Goal: Task Accomplishment & Management: Manage account settings

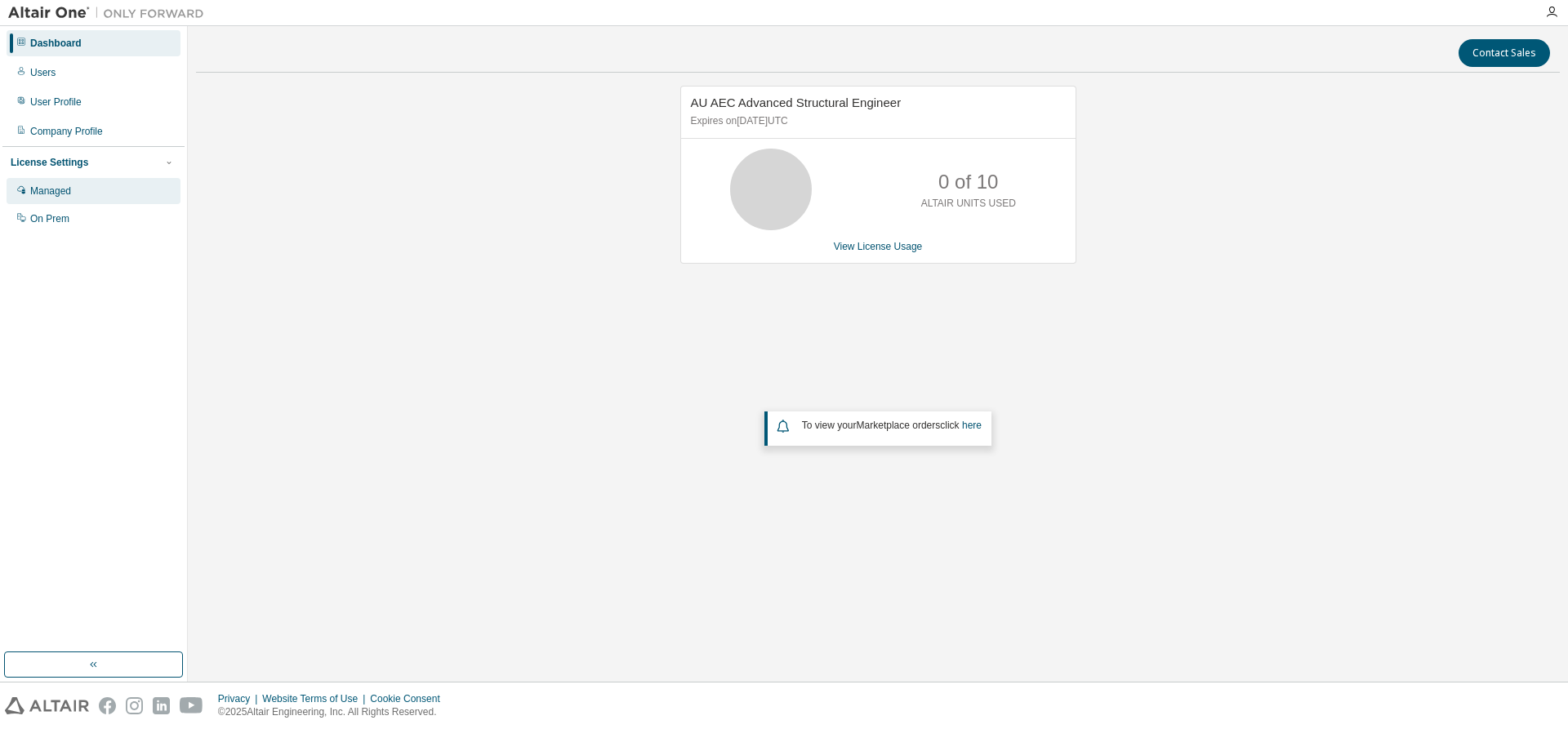
click at [83, 204] on div "Managed" at bounding box center [93, 191] width 174 height 26
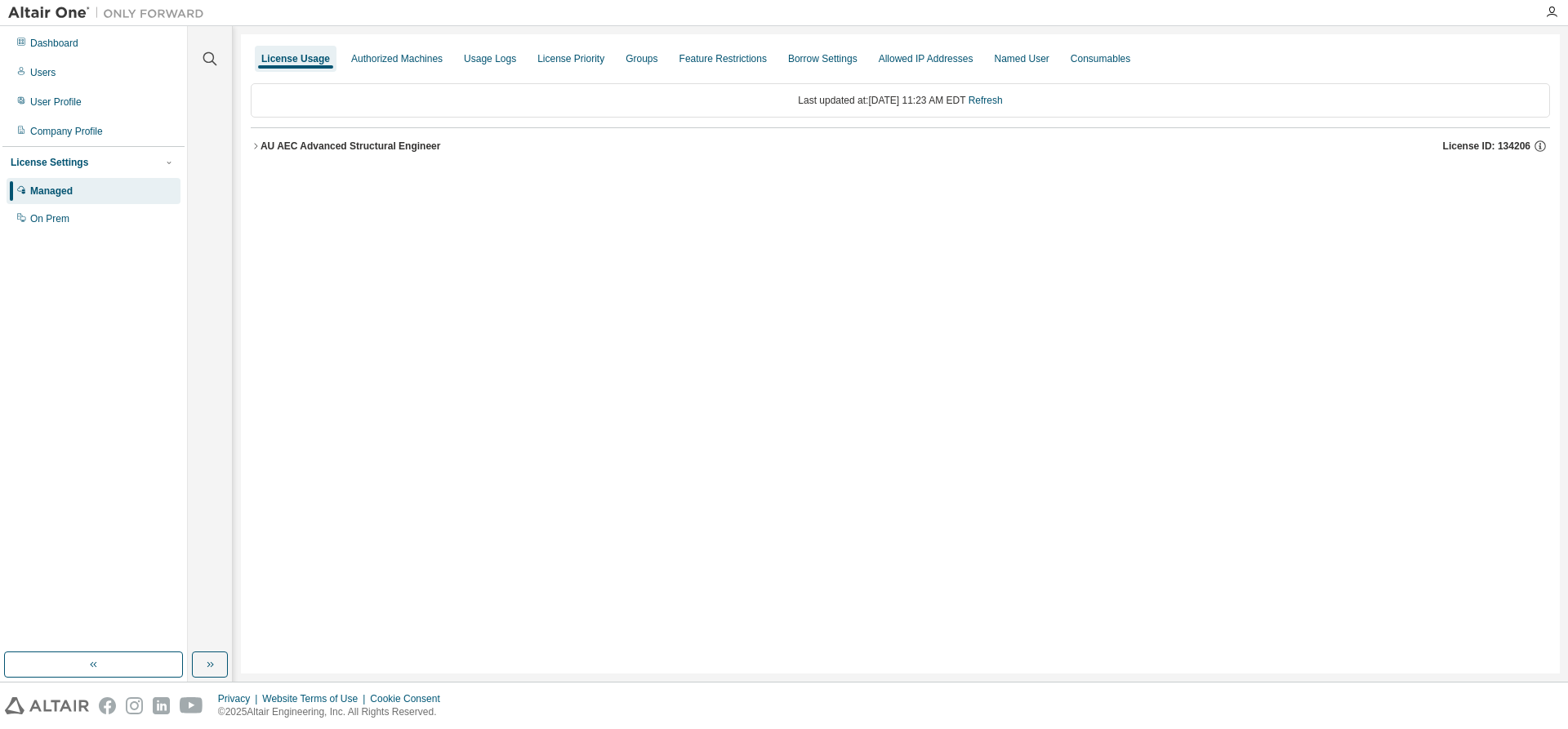
click at [260, 155] on button "AU AEC Advanced Structural Engineer License ID: 134206" at bounding box center [900, 146] width 1300 height 36
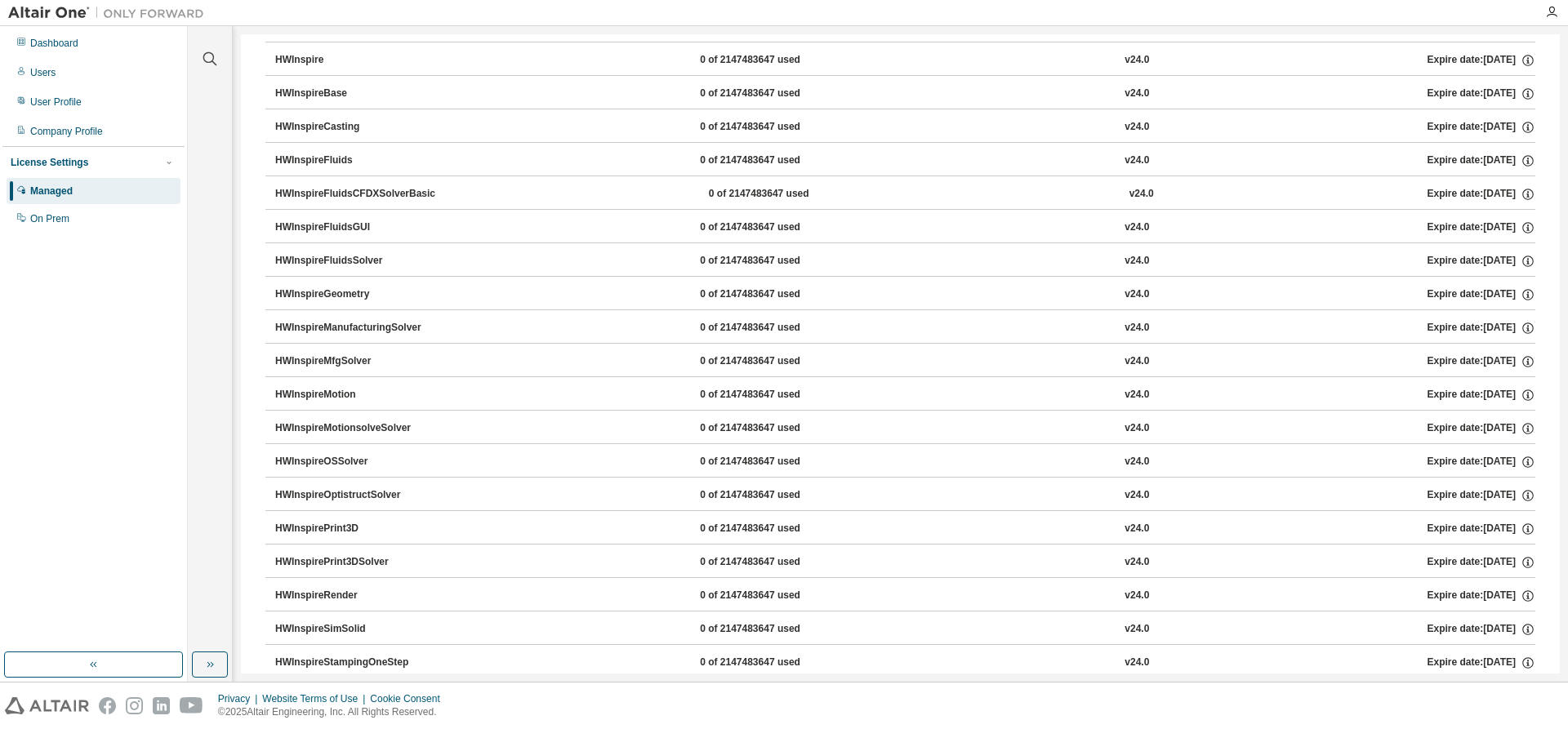
scroll to position [810, 0]
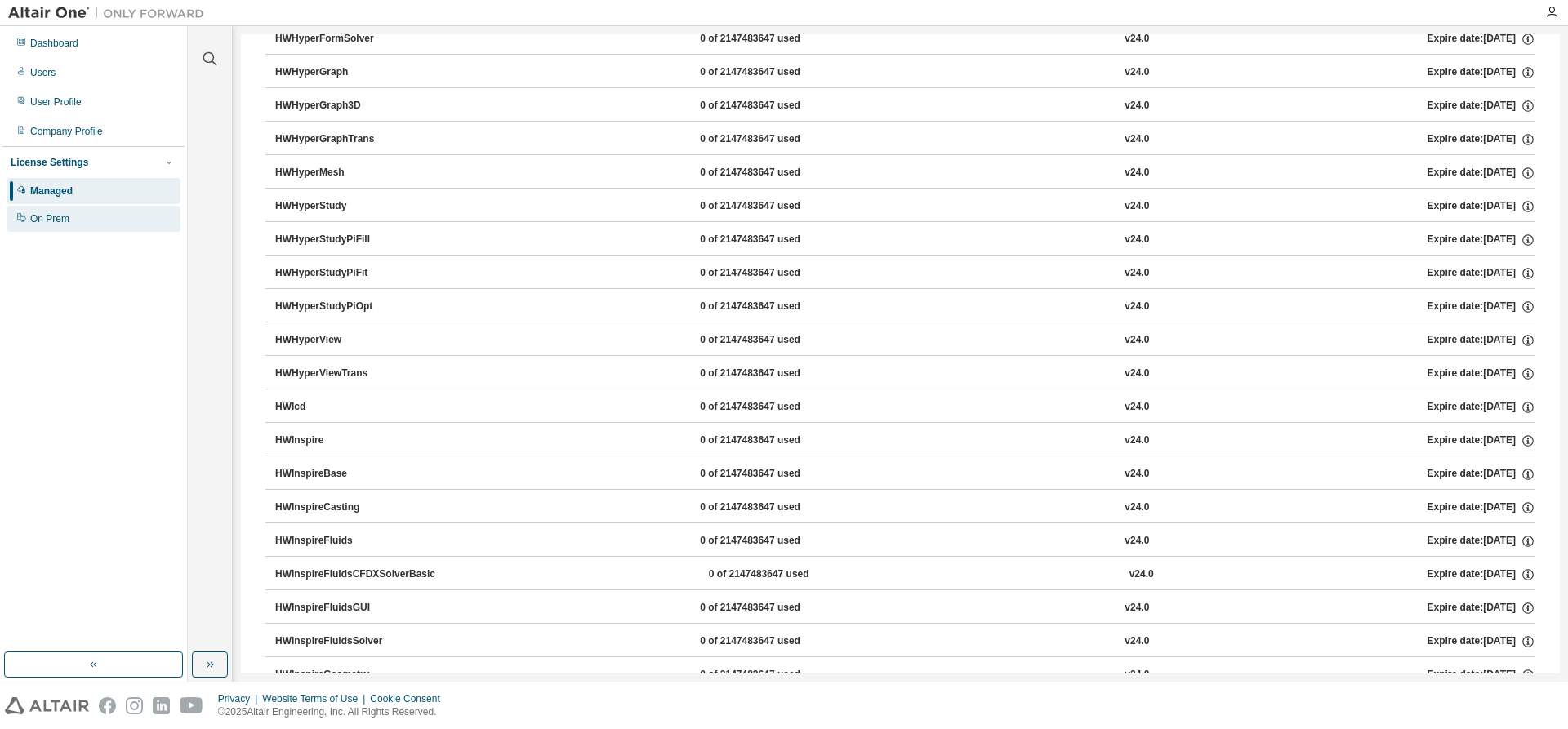
click at [116, 227] on div "On Prem" at bounding box center [93, 219] width 174 height 26
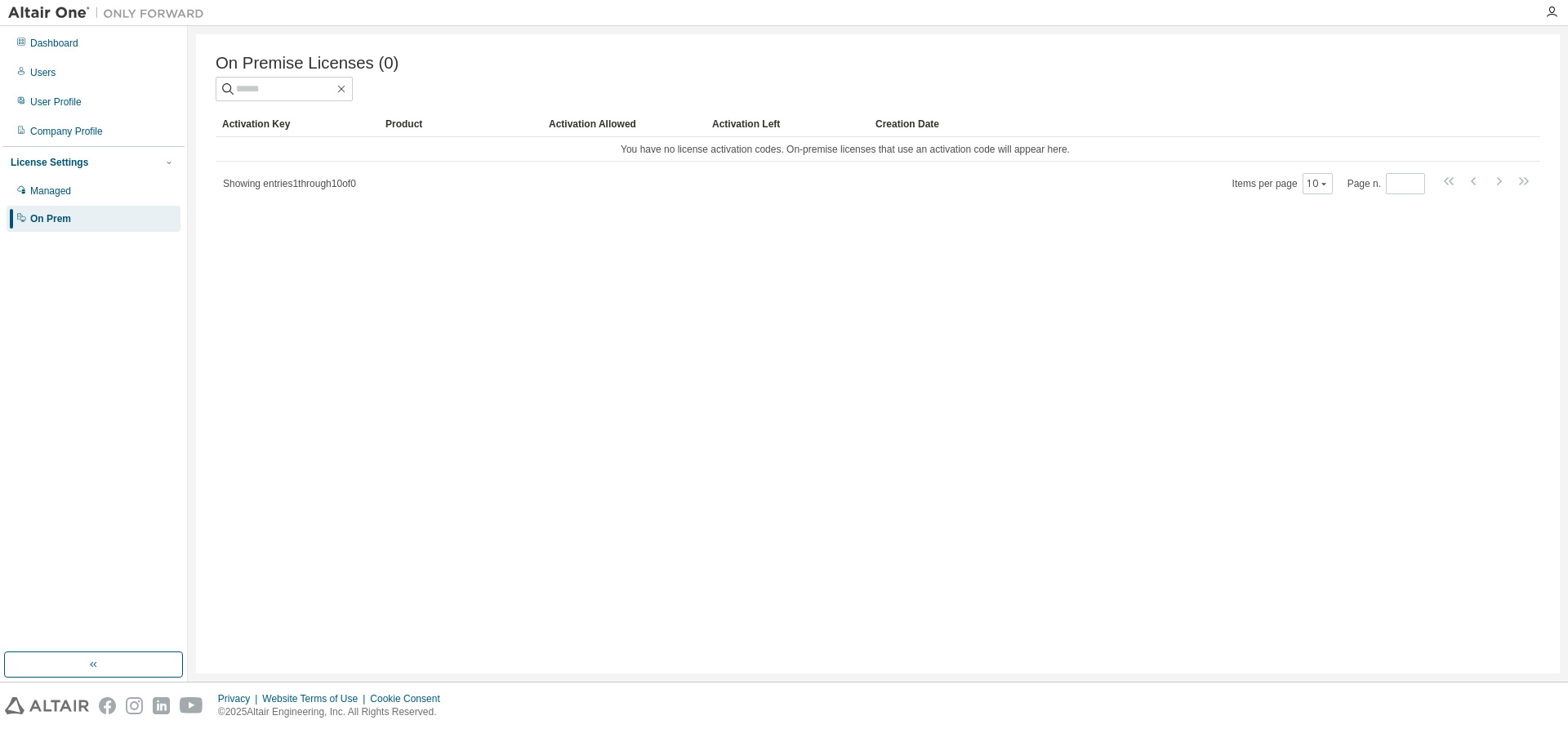
click at [85, 172] on div "License Settings Managed On Prem" at bounding box center [93, 190] width 182 height 88
click at [98, 141] on div "Company Profile" at bounding box center [93, 132] width 174 height 26
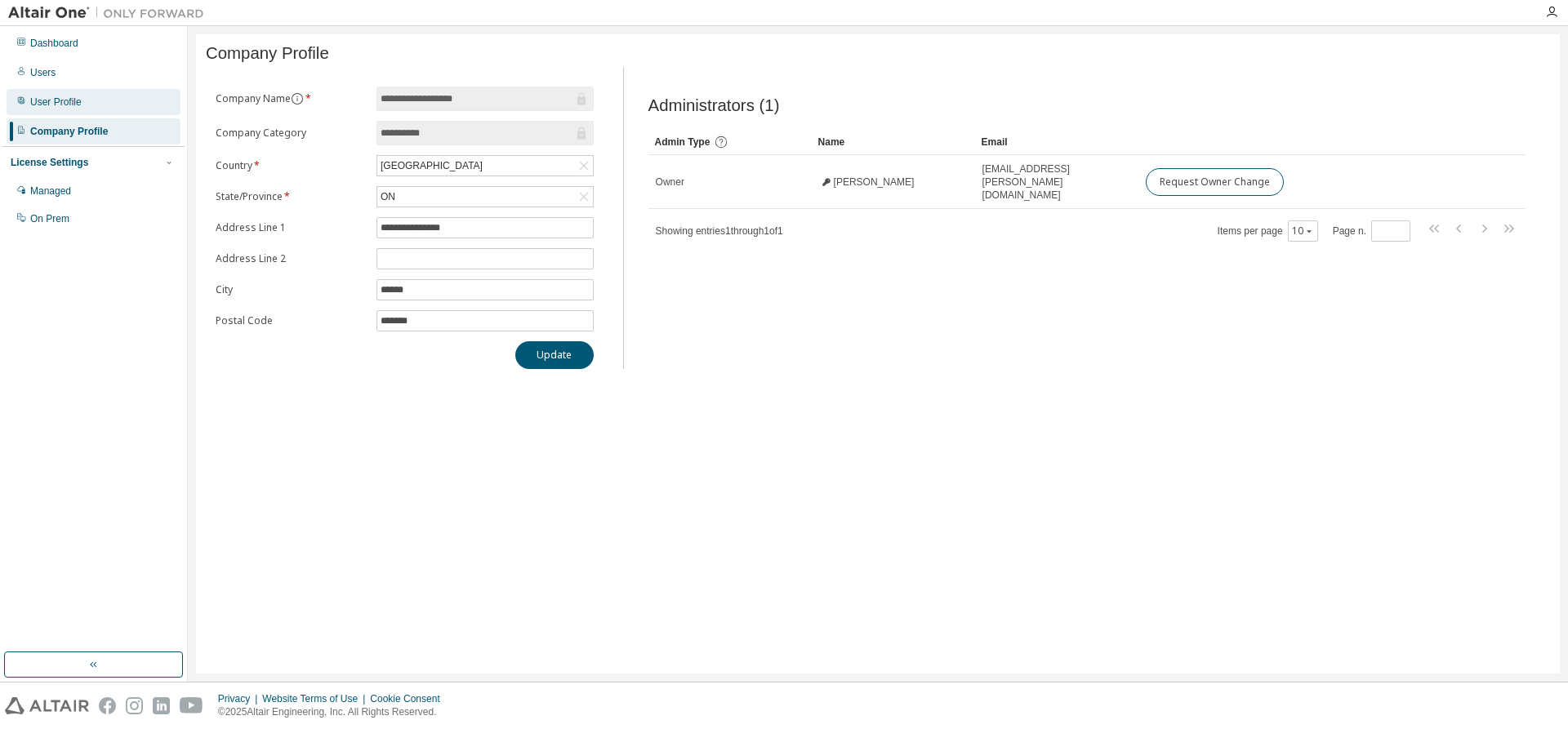
click at [105, 104] on div "User Profile" at bounding box center [93, 102] width 174 height 26
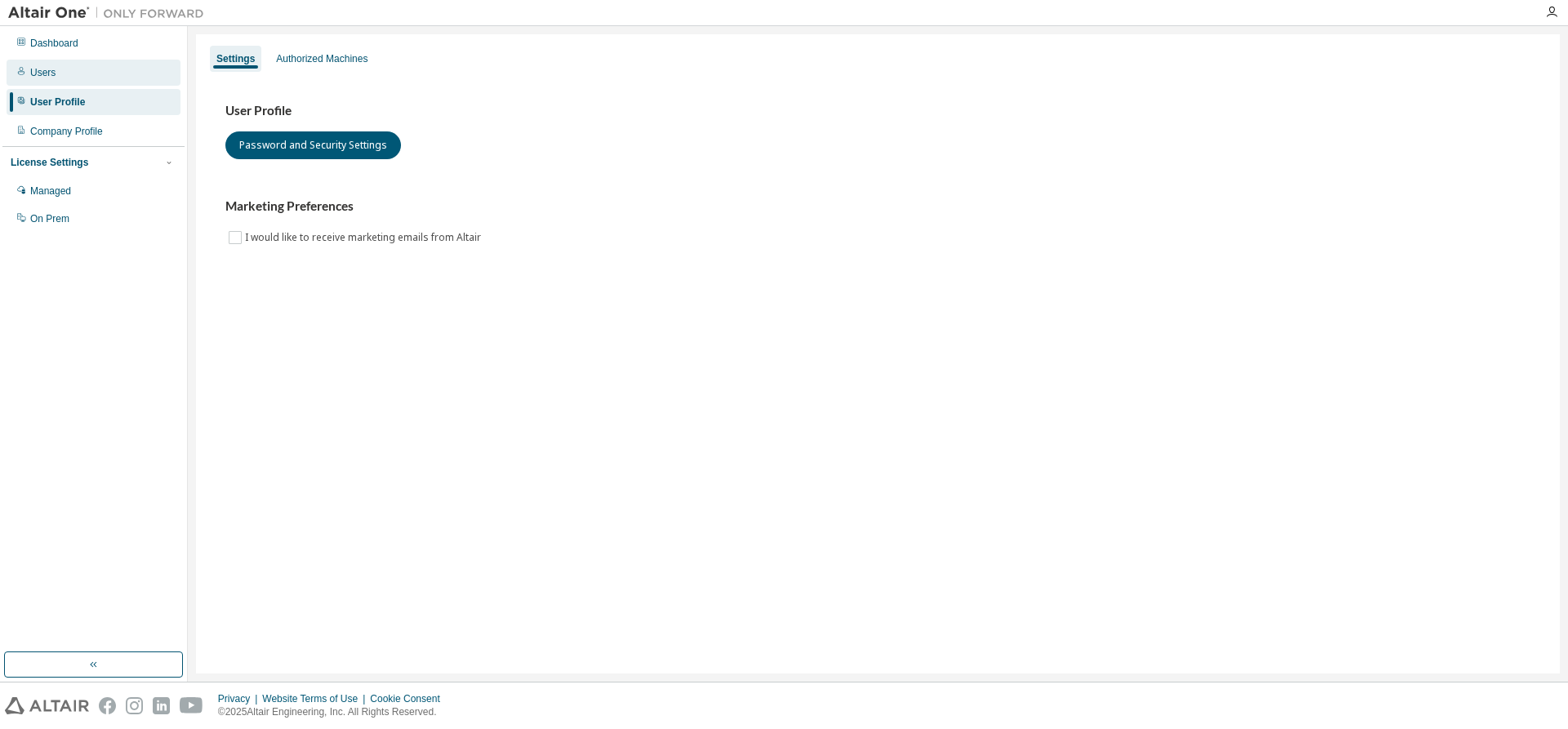
click at [85, 76] on div "Users" at bounding box center [93, 73] width 174 height 26
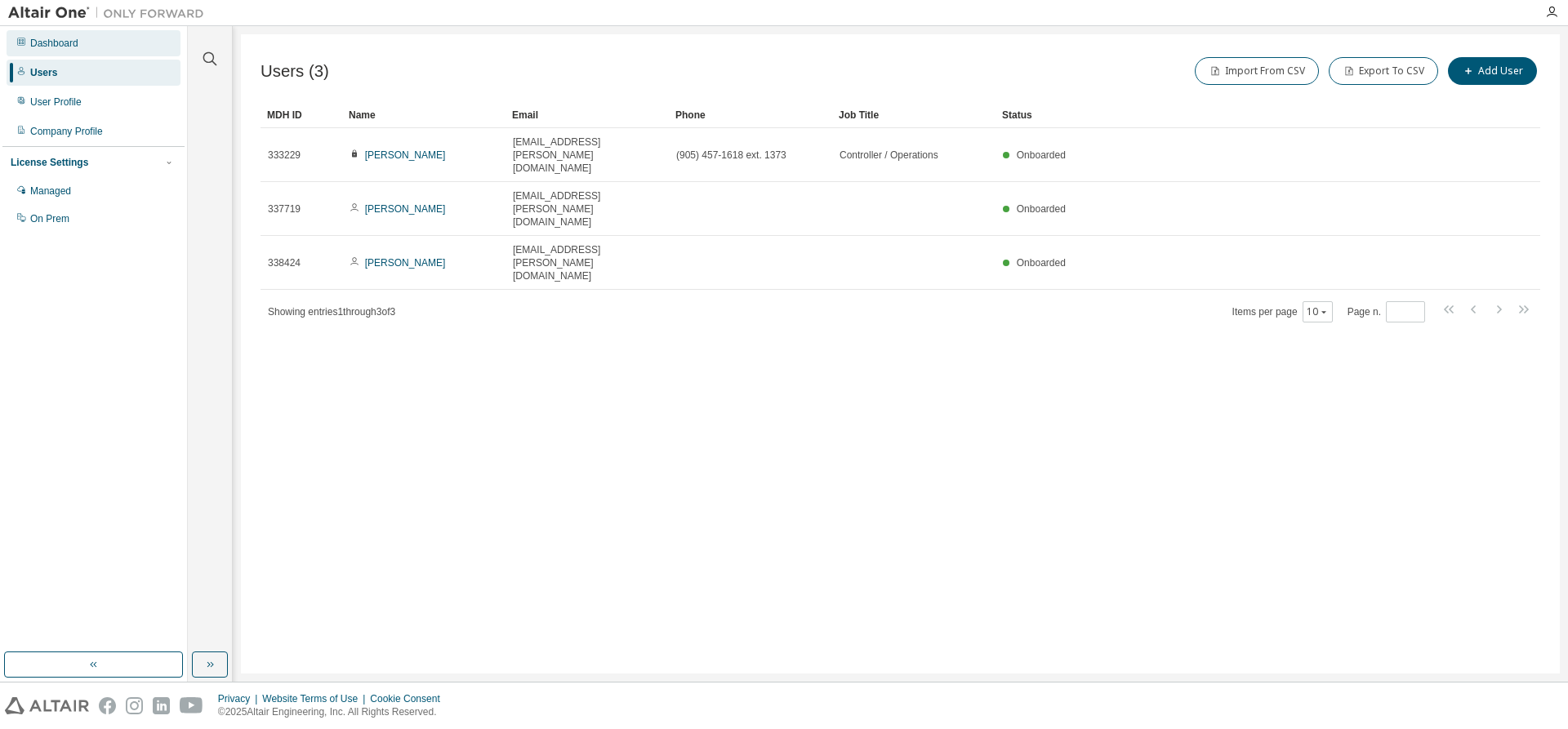
click at [83, 46] on div "Dashboard" at bounding box center [93, 43] width 174 height 26
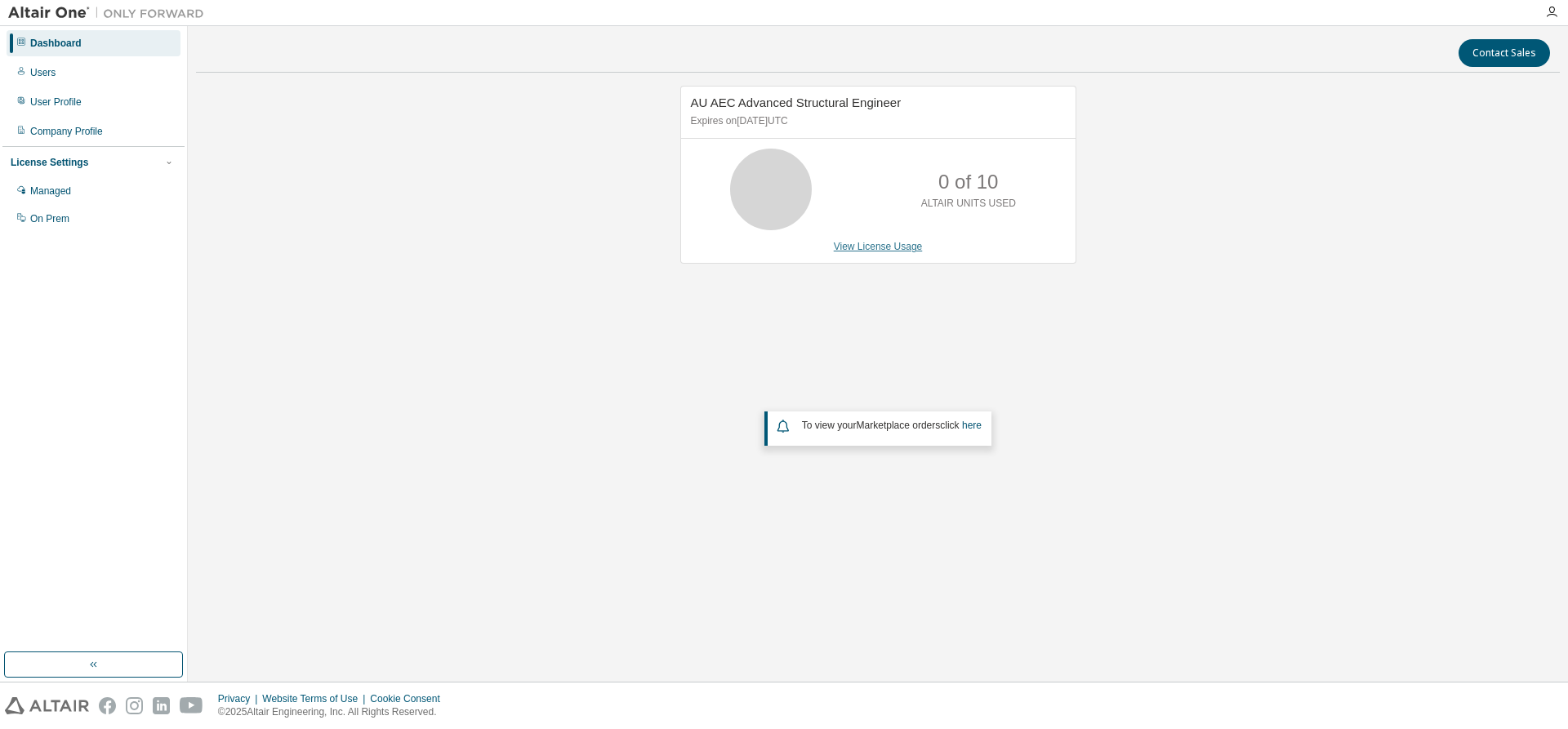
click at [877, 244] on link "View License Usage" at bounding box center [878, 246] width 89 height 11
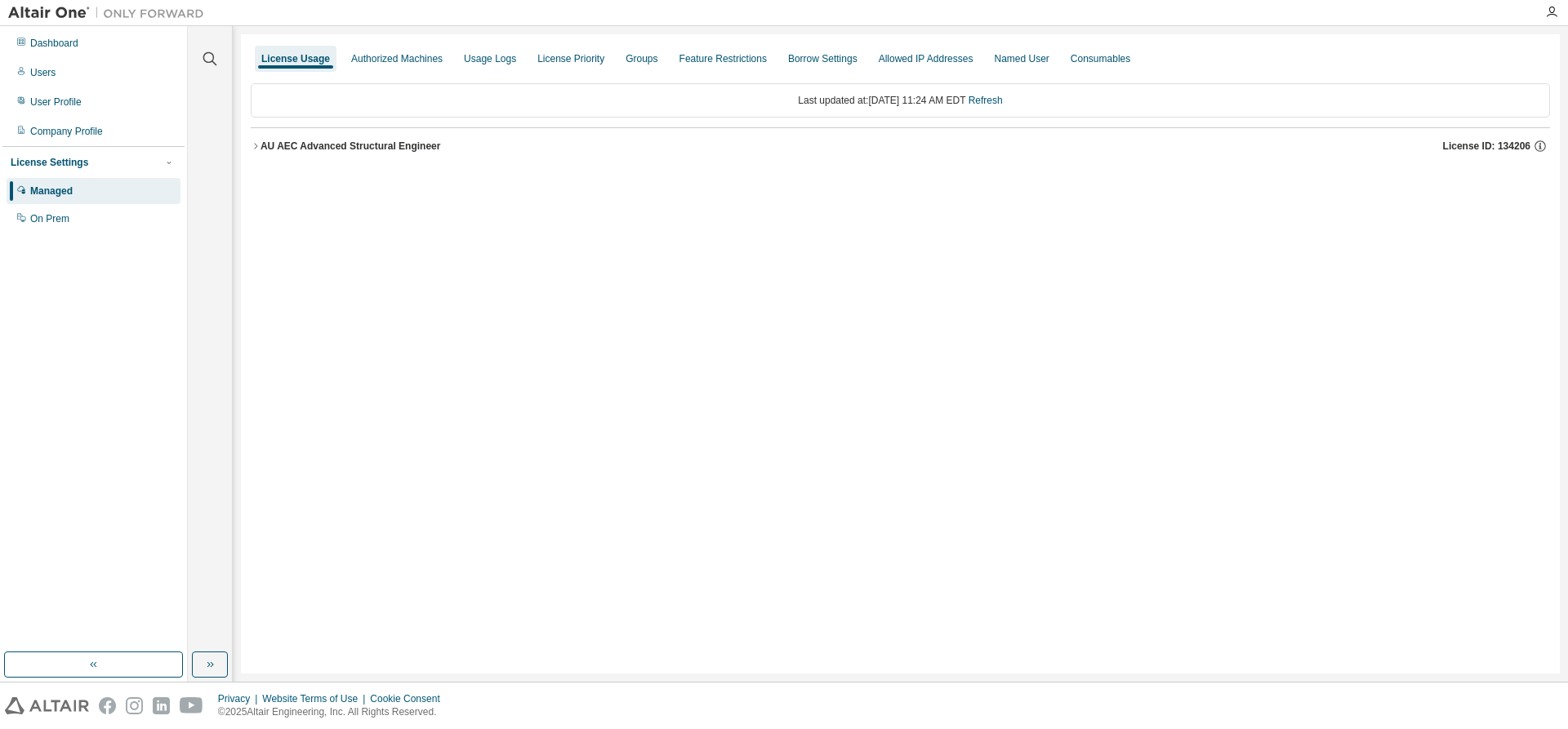
click at [320, 134] on button "AU AEC Advanced Structural Engineer License ID: 134206" at bounding box center [900, 146] width 1300 height 36
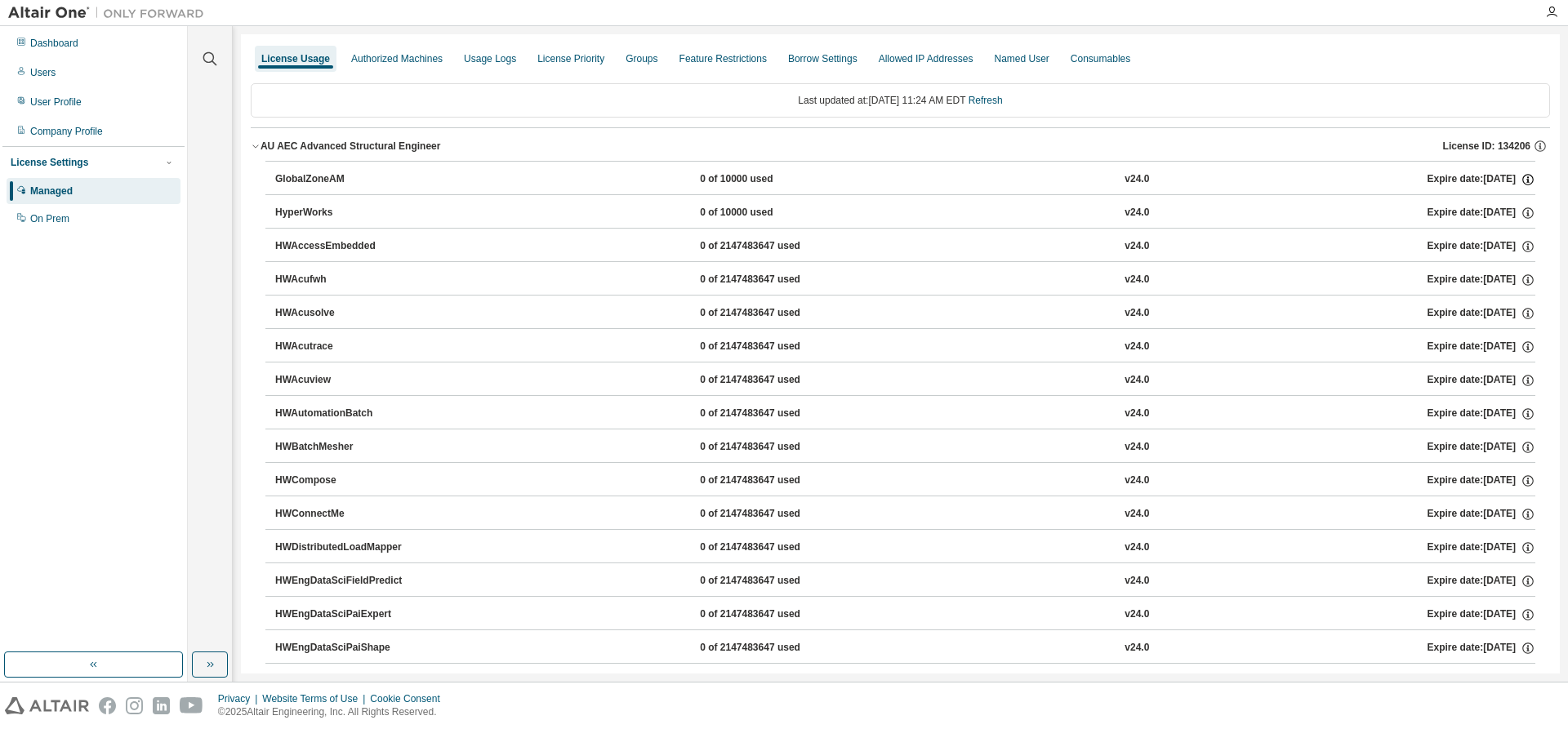
click at [1521, 175] on icon "button" at bounding box center [1528, 179] width 15 height 15
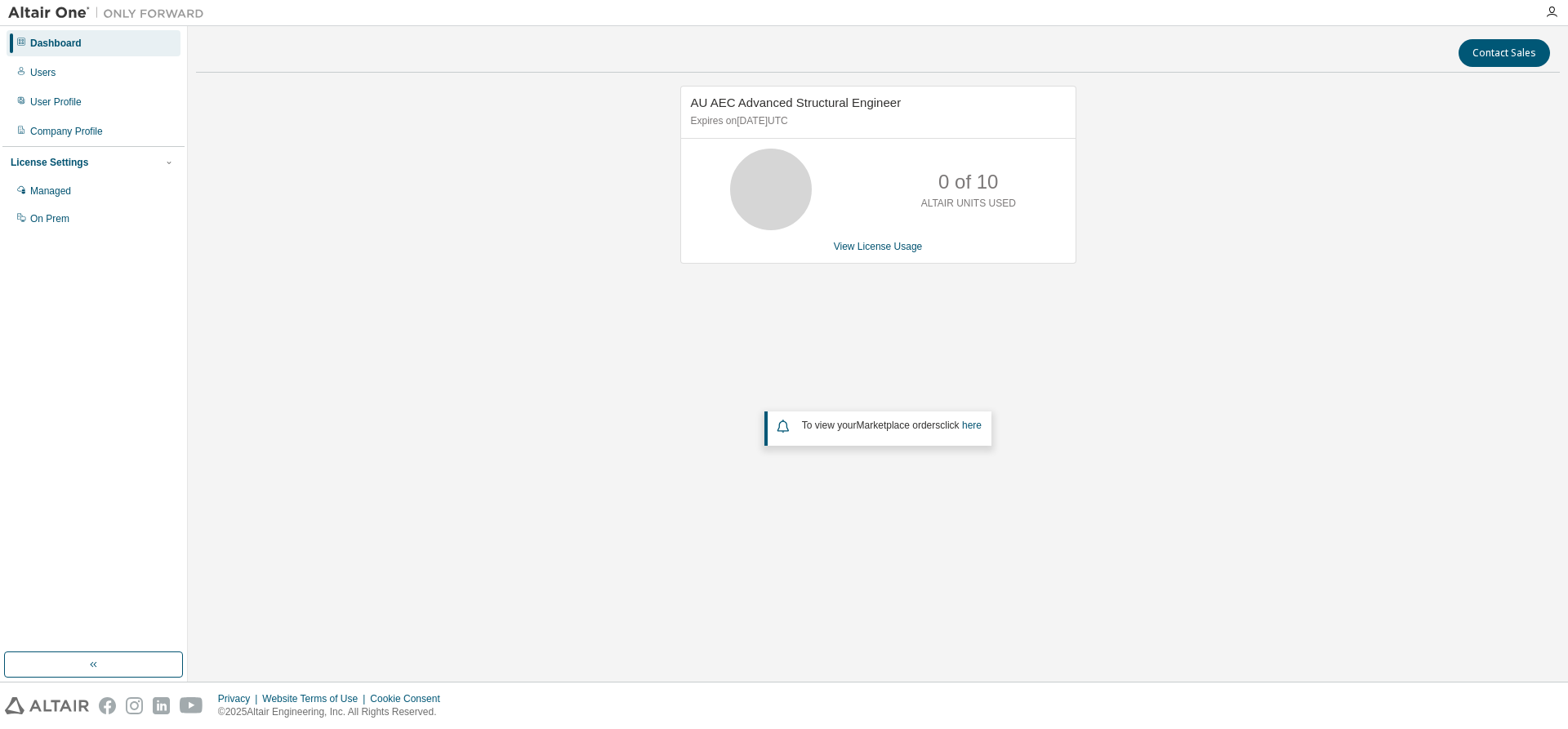
click at [816, 186] on icon at bounding box center [771, 189] width 98 height 82
click at [974, 425] on link "here" at bounding box center [972, 425] width 19 height 11
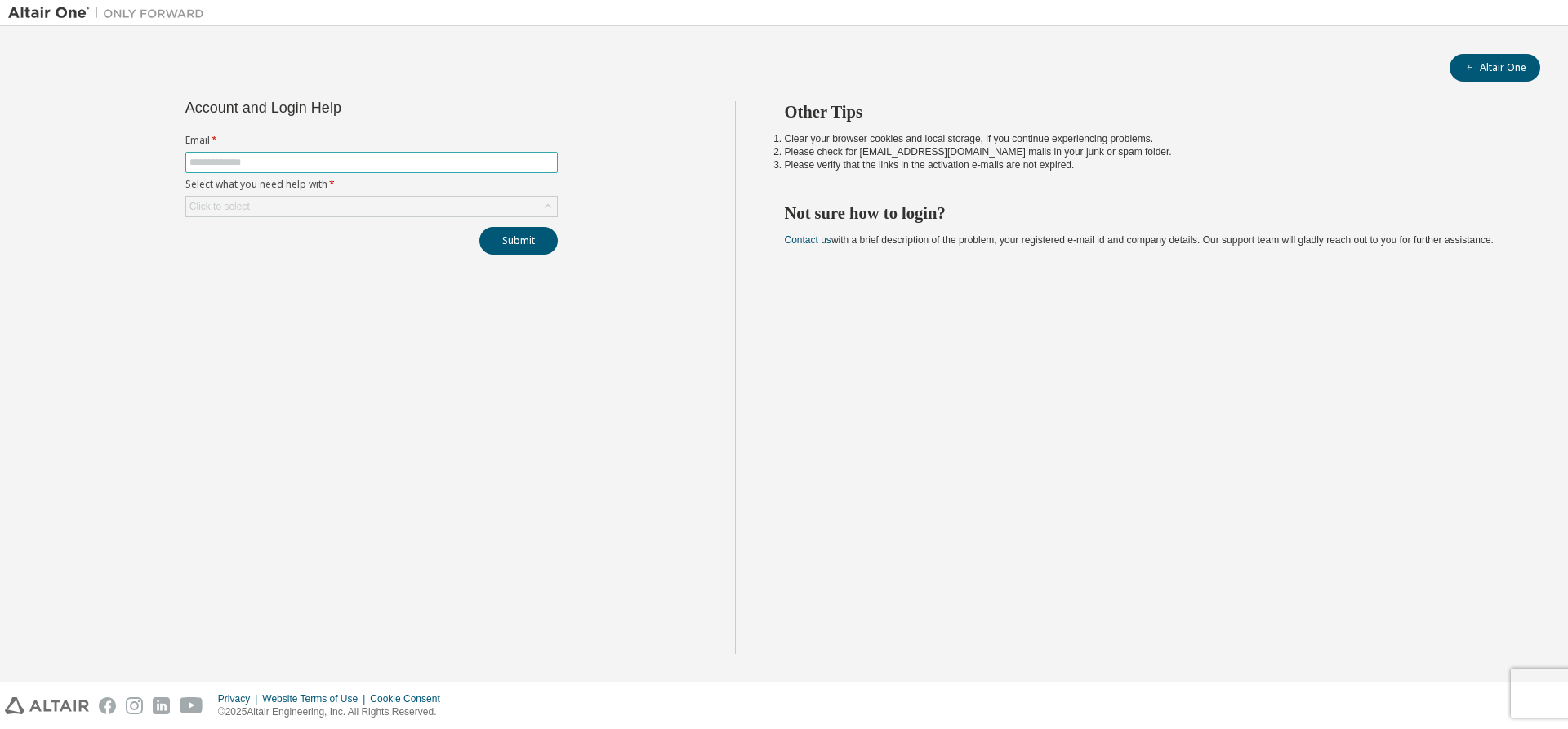
click at [553, 169] on span at bounding box center [372, 162] width 372 height 21
click at [486, 208] on div "Click to select" at bounding box center [372, 206] width 371 height 19
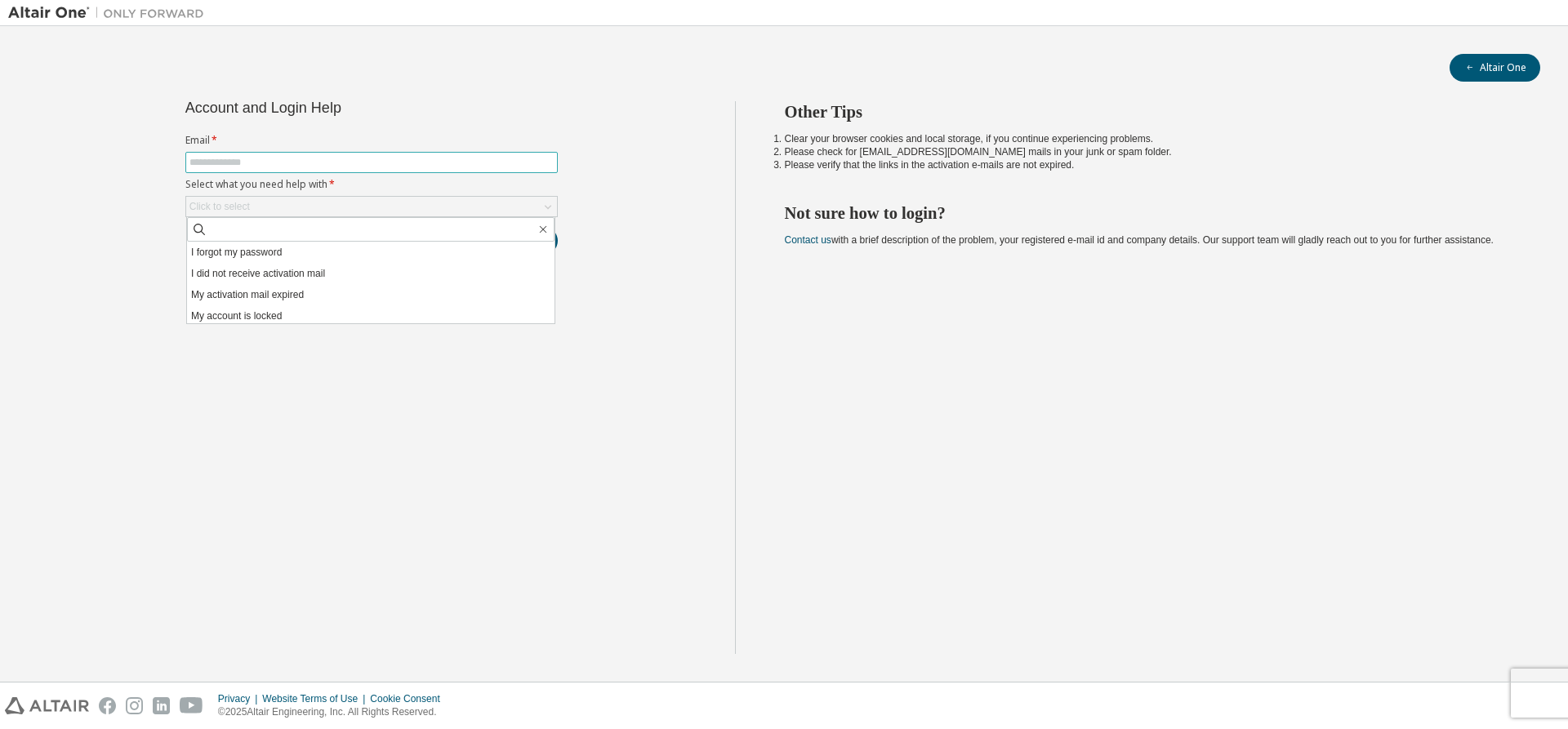
click at [510, 168] on input "text" at bounding box center [372, 162] width 365 height 13
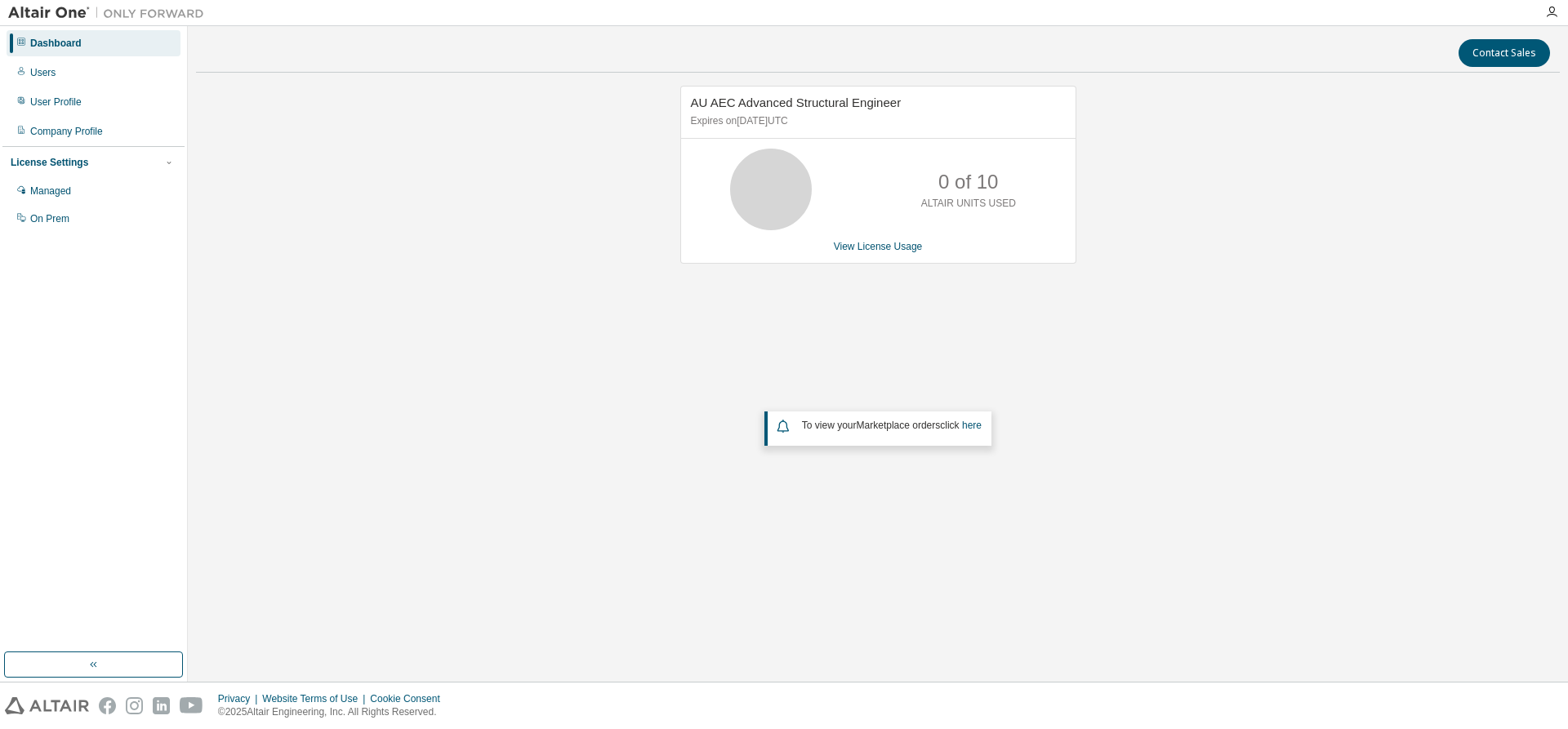
click at [789, 188] on icon at bounding box center [771, 189] width 40 height 40
drag, startPoint x: 948, startPoint y: 428, endPoint x: 863, endPoint y: 344, distance: 119.5
click at [878, 385] on div "AU AEC Advanced Structural Engineer Expires on [DATE] UTC 0 of 10 ALTAIR UNITS …" at bounding box center [878, 322] width 1364 height 473
click at [866, 245] on link "View License Usage" at bounding box center [878, 246] width 89 height 11
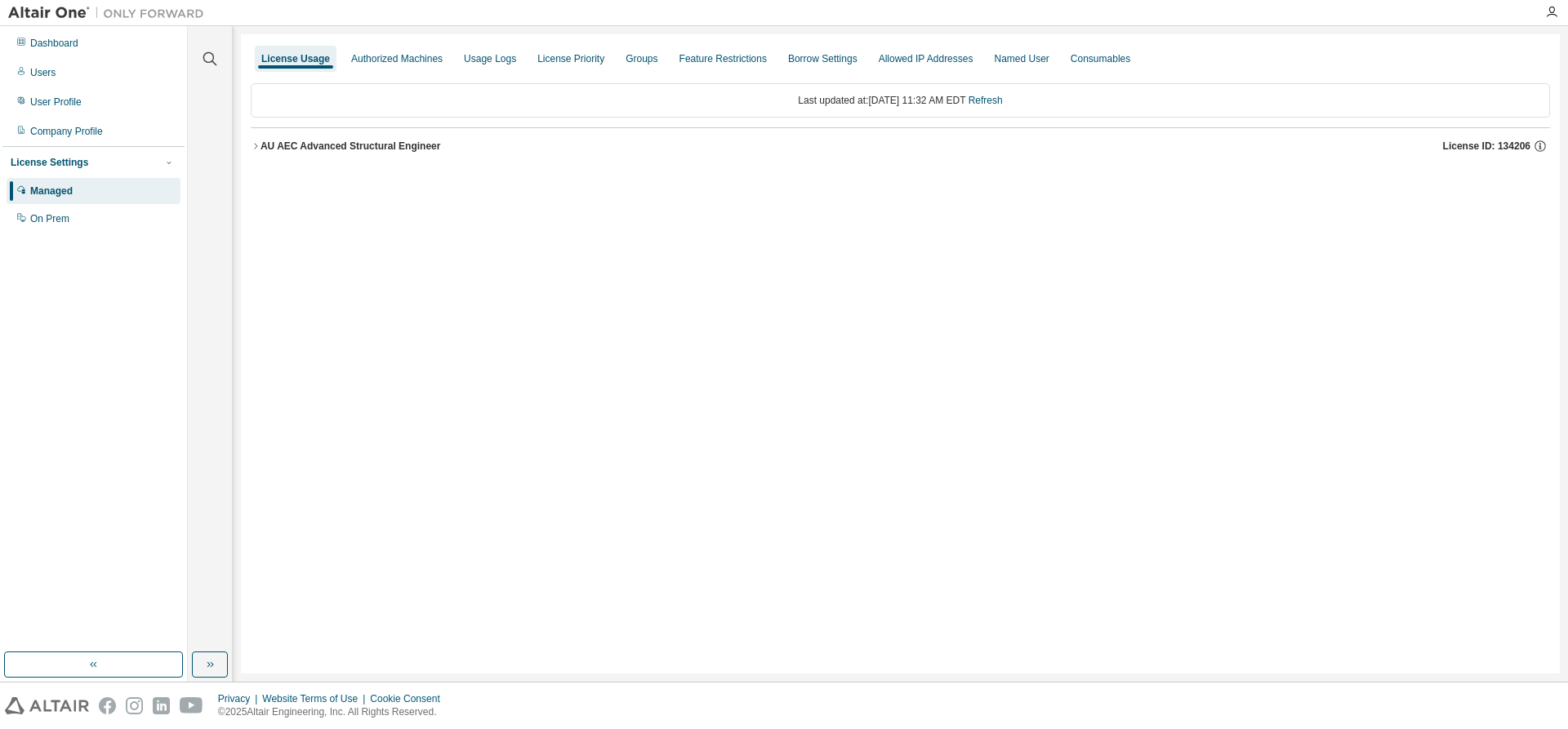
click at [394, 158] on button "AU AEC Advanced Structural Engineer License ID: 134206" at bounding box center [900, 146] width 1300 height 36
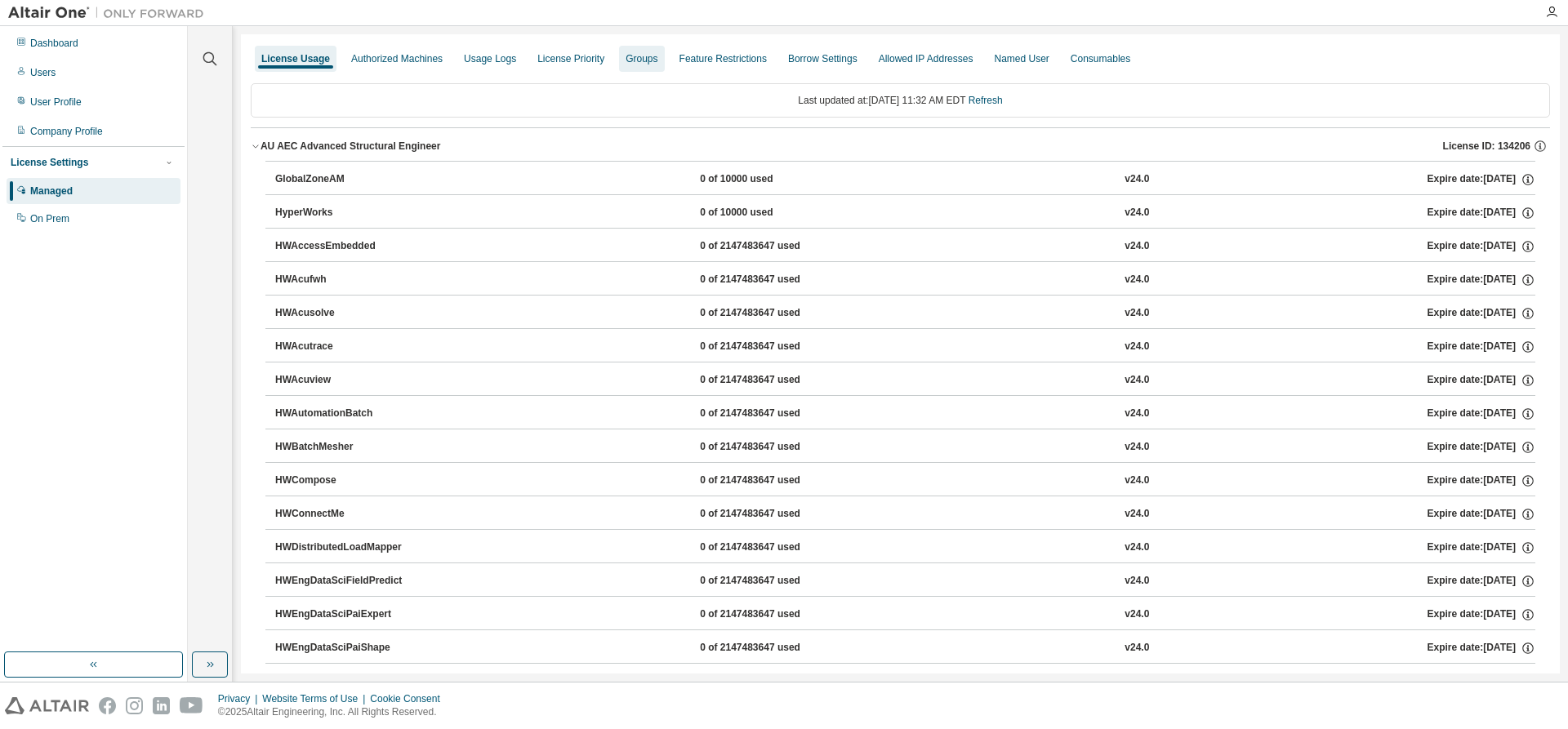
click at [625, 61] on div "Groups" at bounding box center [641, 59] width 32 height 13
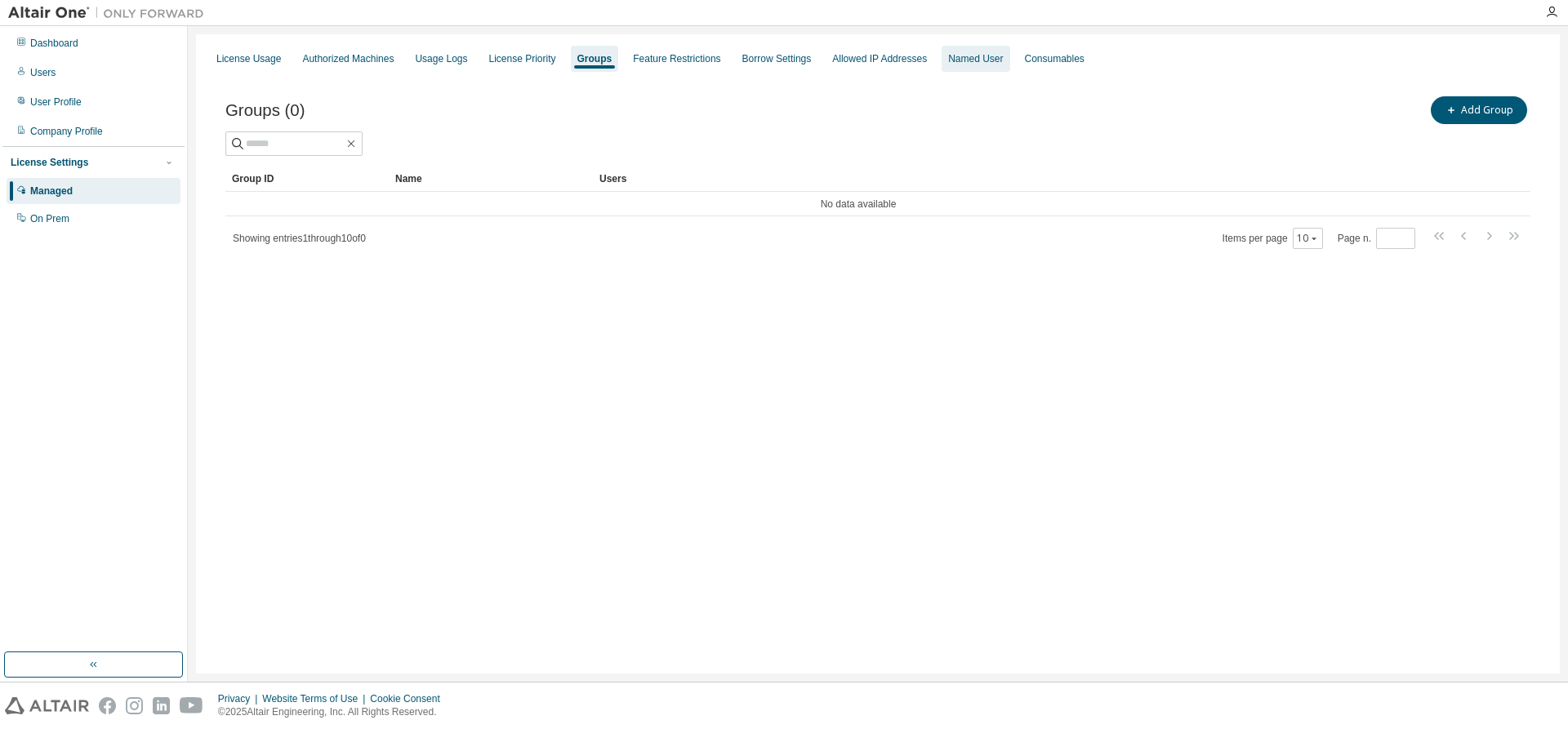
click at [949, 57] on div "Named User" at bounding box center [976, 59] width 54 height 13
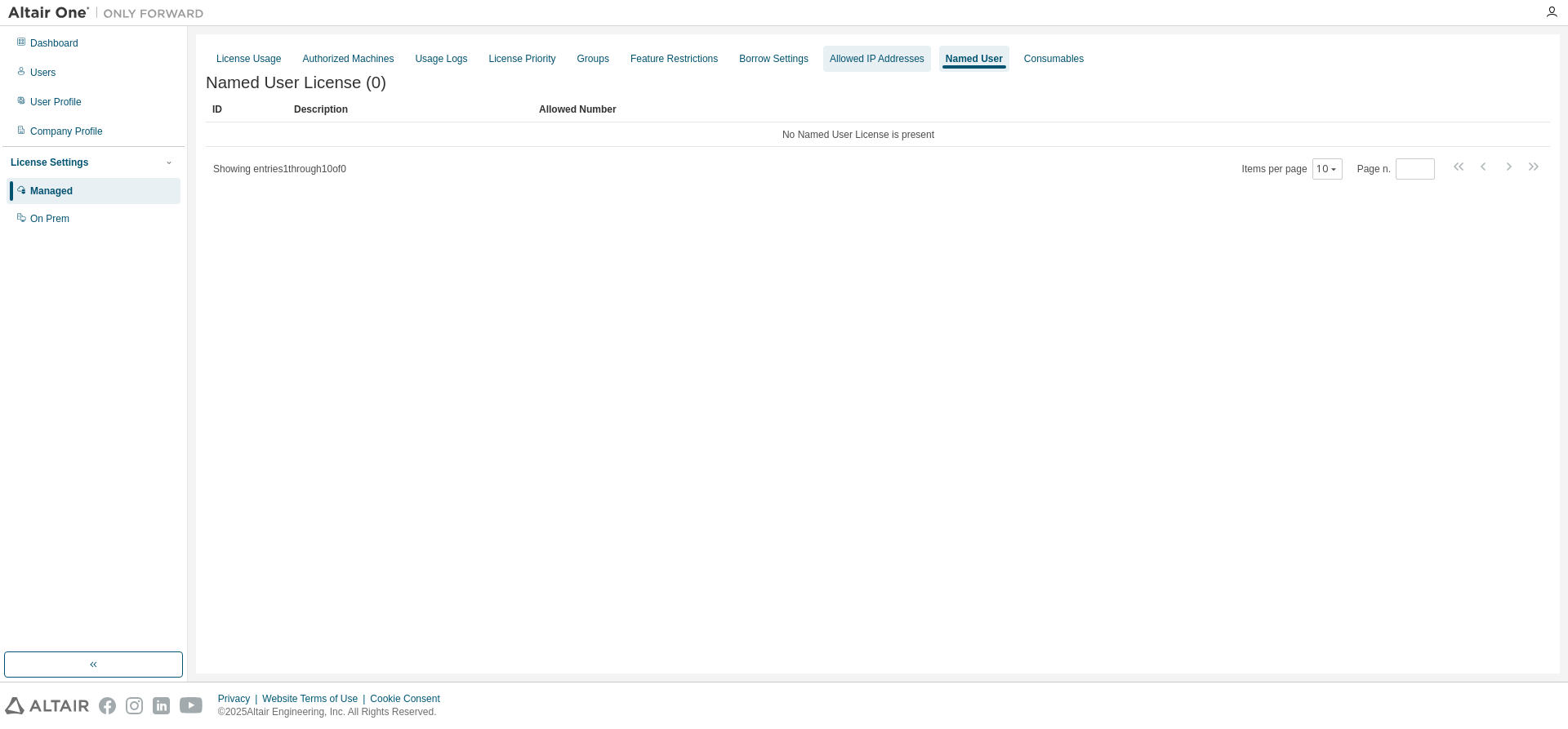
click at [871, 55] on div "Allowed IP Addresses" at bounding box center [878, 59] width 95 height 13
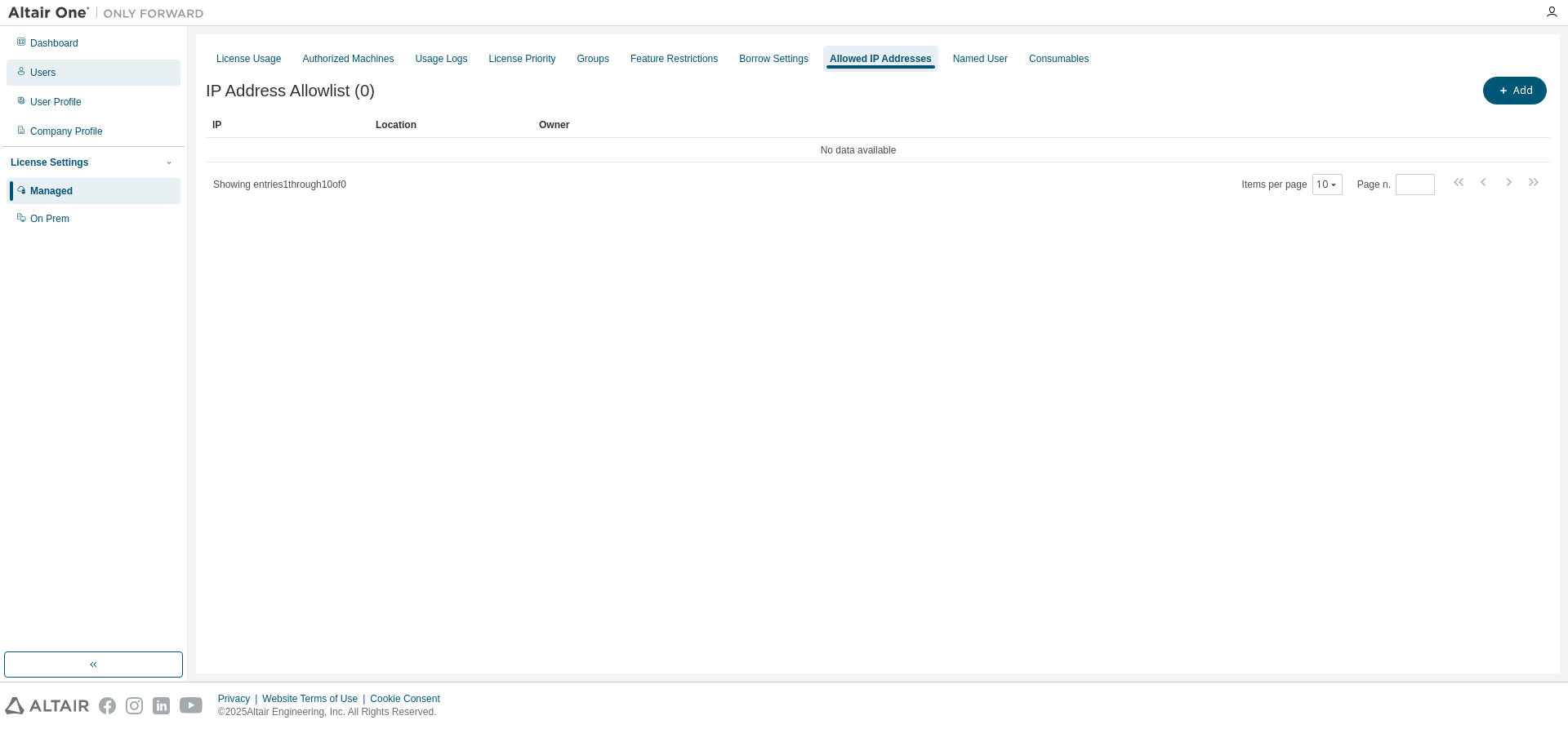
click at [136, 71] on div "Users" at bounding box center [93, 73] width 174 height 26
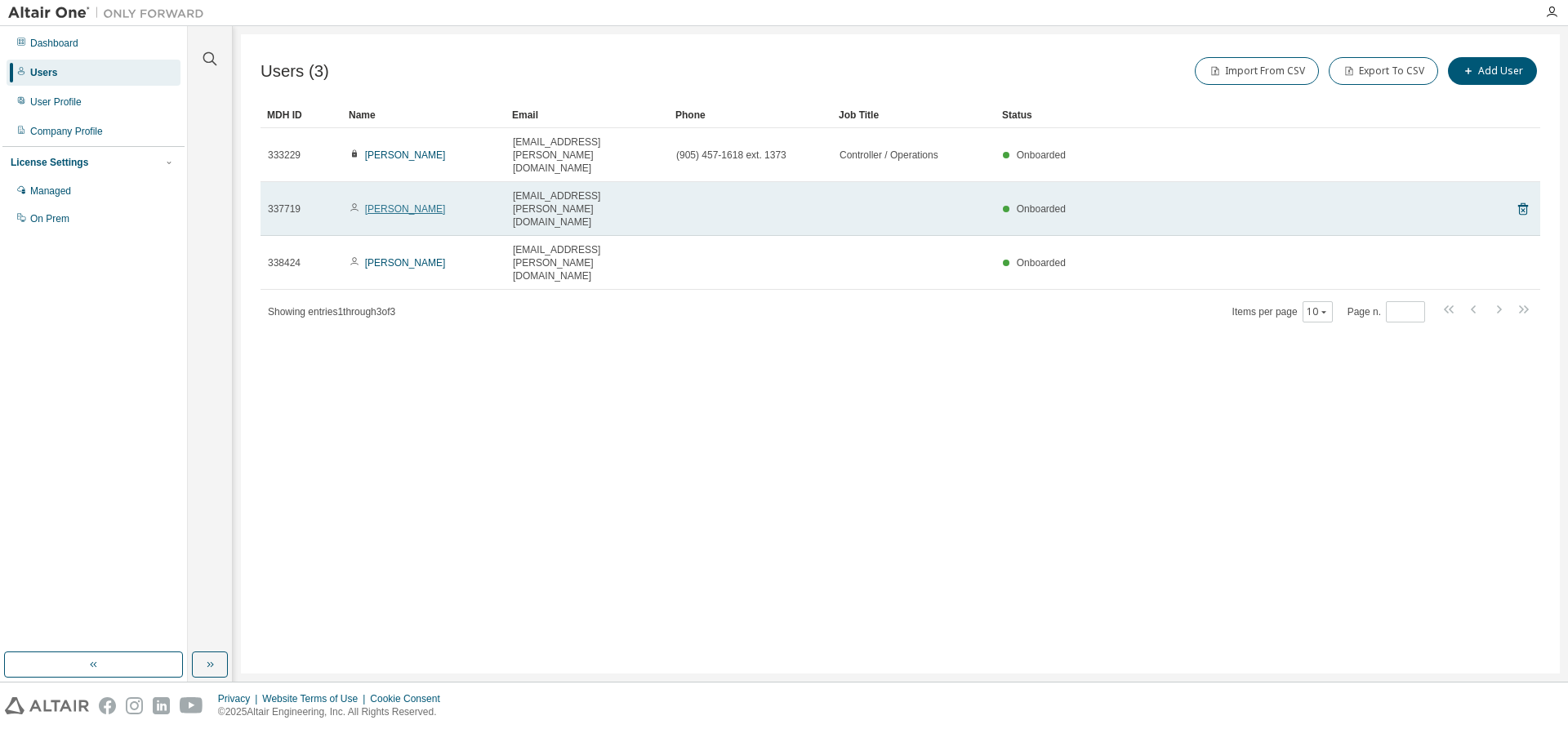
click at [391, 204] on link "[PERSON_NAME]" at bounding box center [406, 209] width 81 height 11
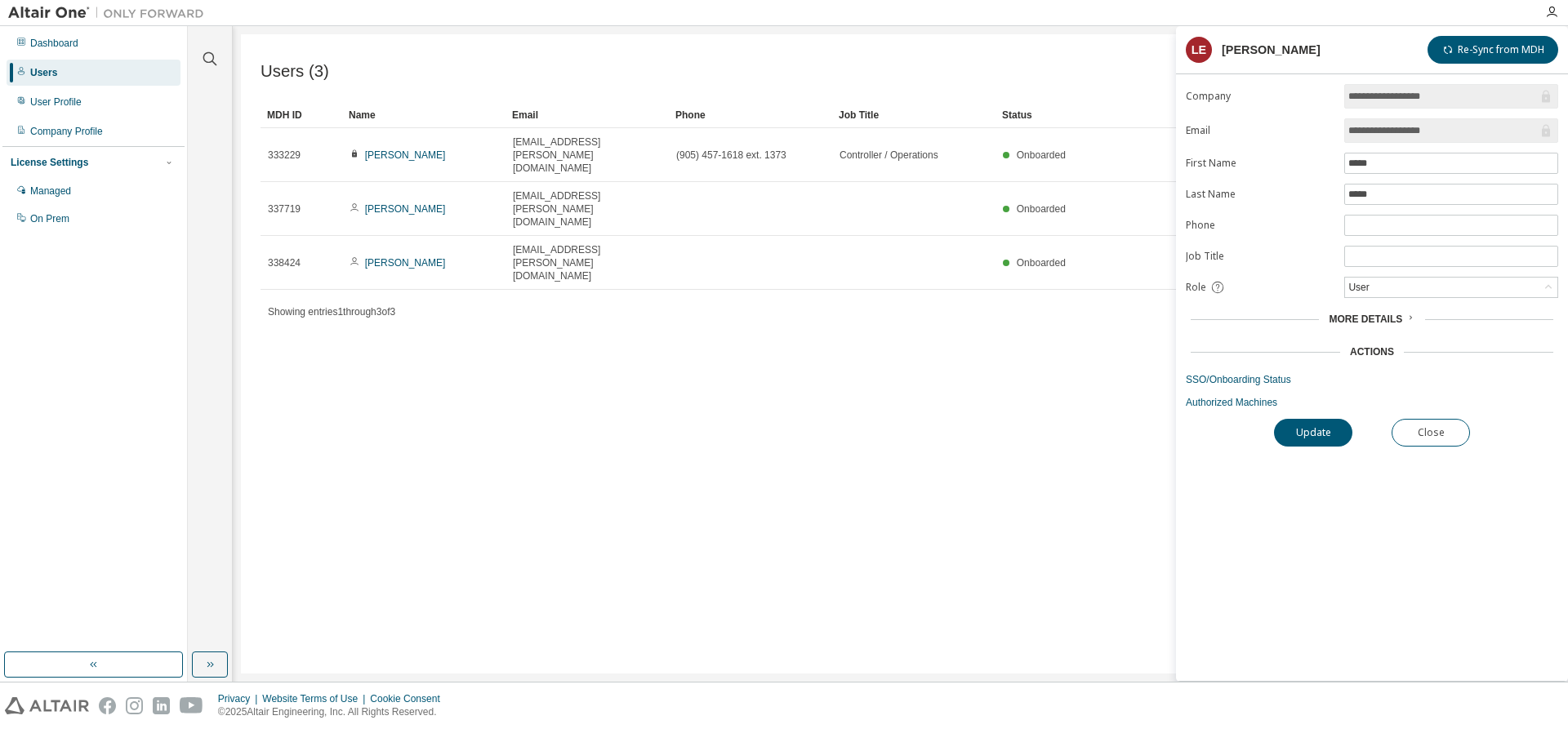
click at [1405, 290] on div "**********" at bounding box center [1372, 383] width 392 height 597
click at [1394, 321] on span "More Details" at bounding box center [1366, 319] width 74 height 11
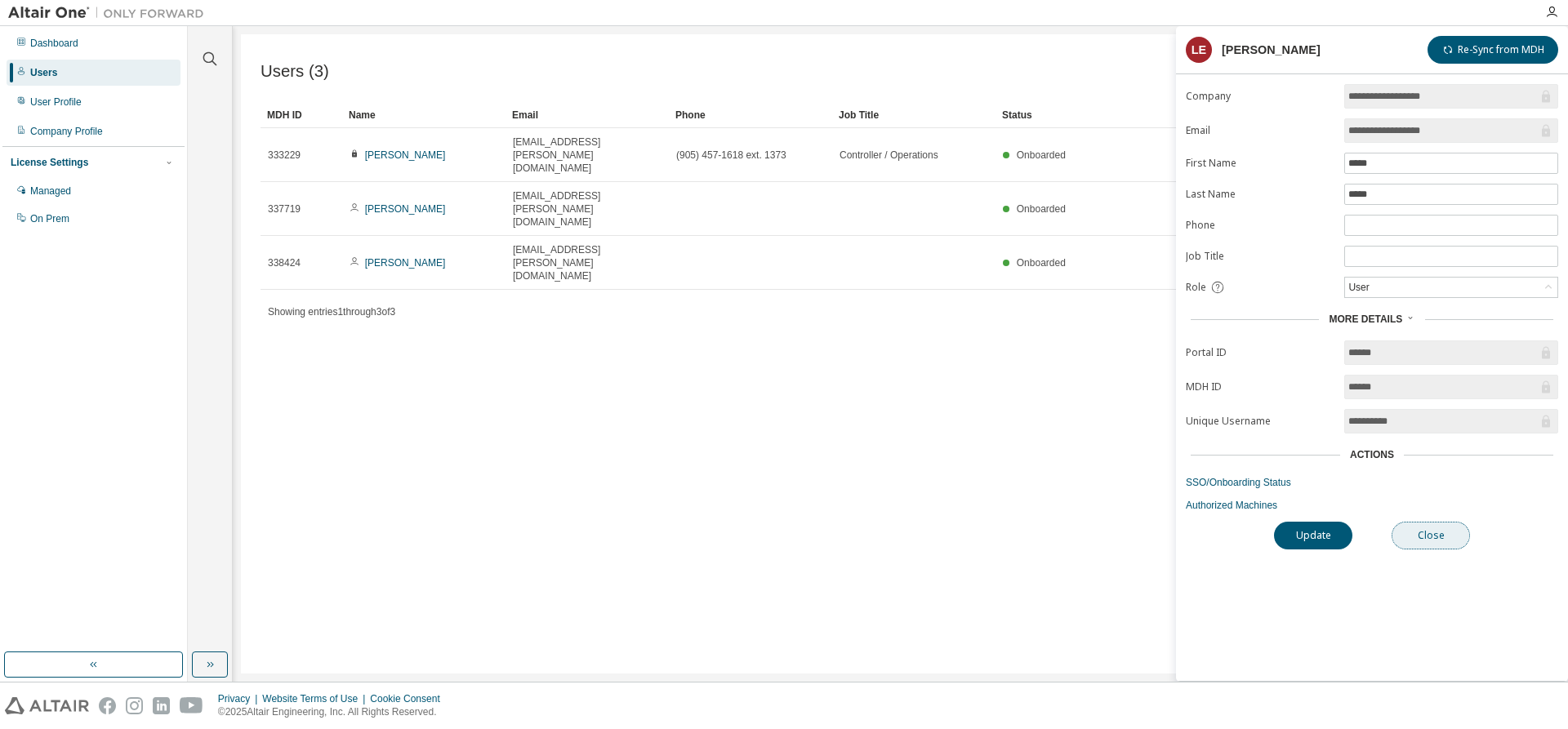
click at [1423, 523] on button "Close" at bounding box center [1431, 536] width 78 height 28
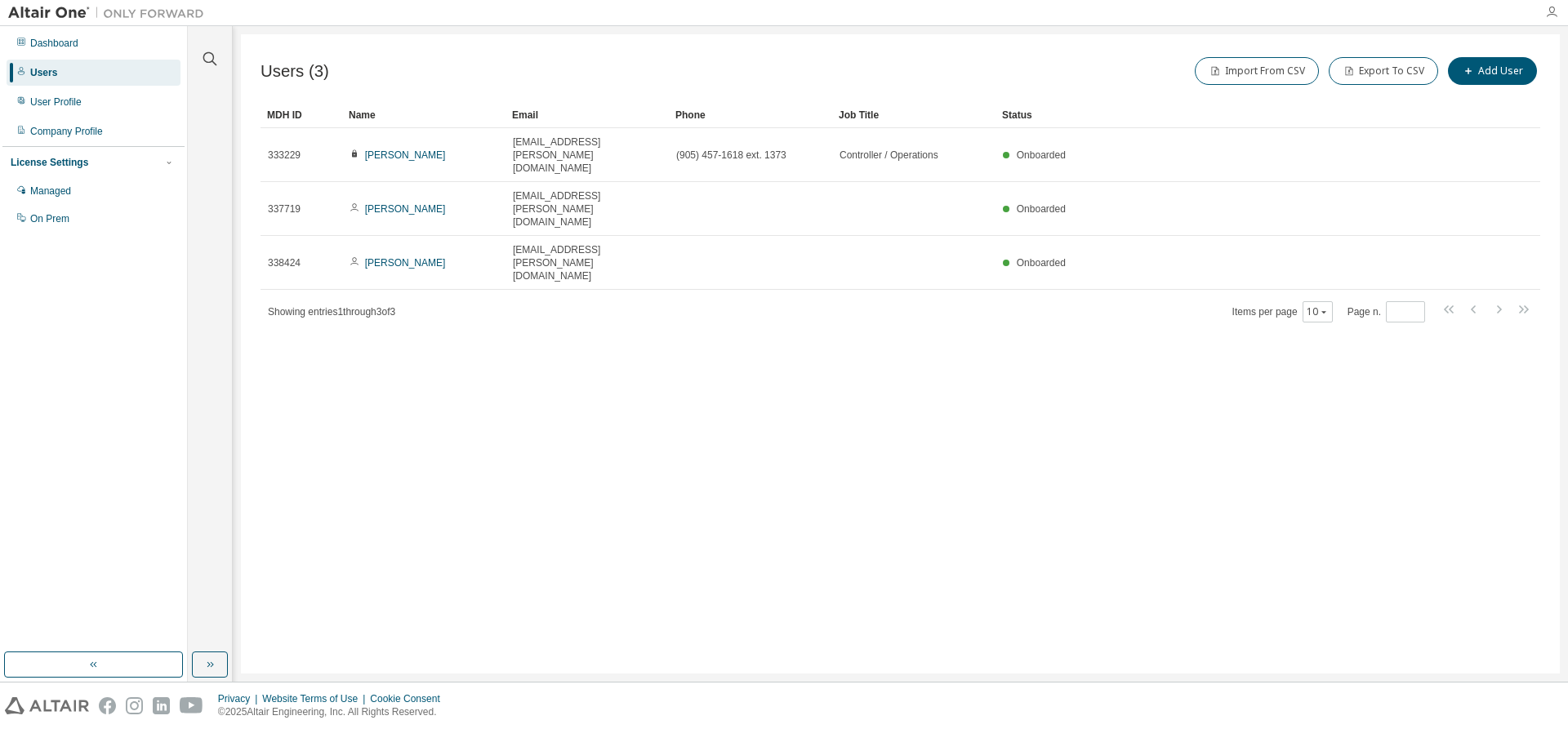
click at [1547, 10] on icon "button" at bounding box center [1551, 12] width 13 height 13
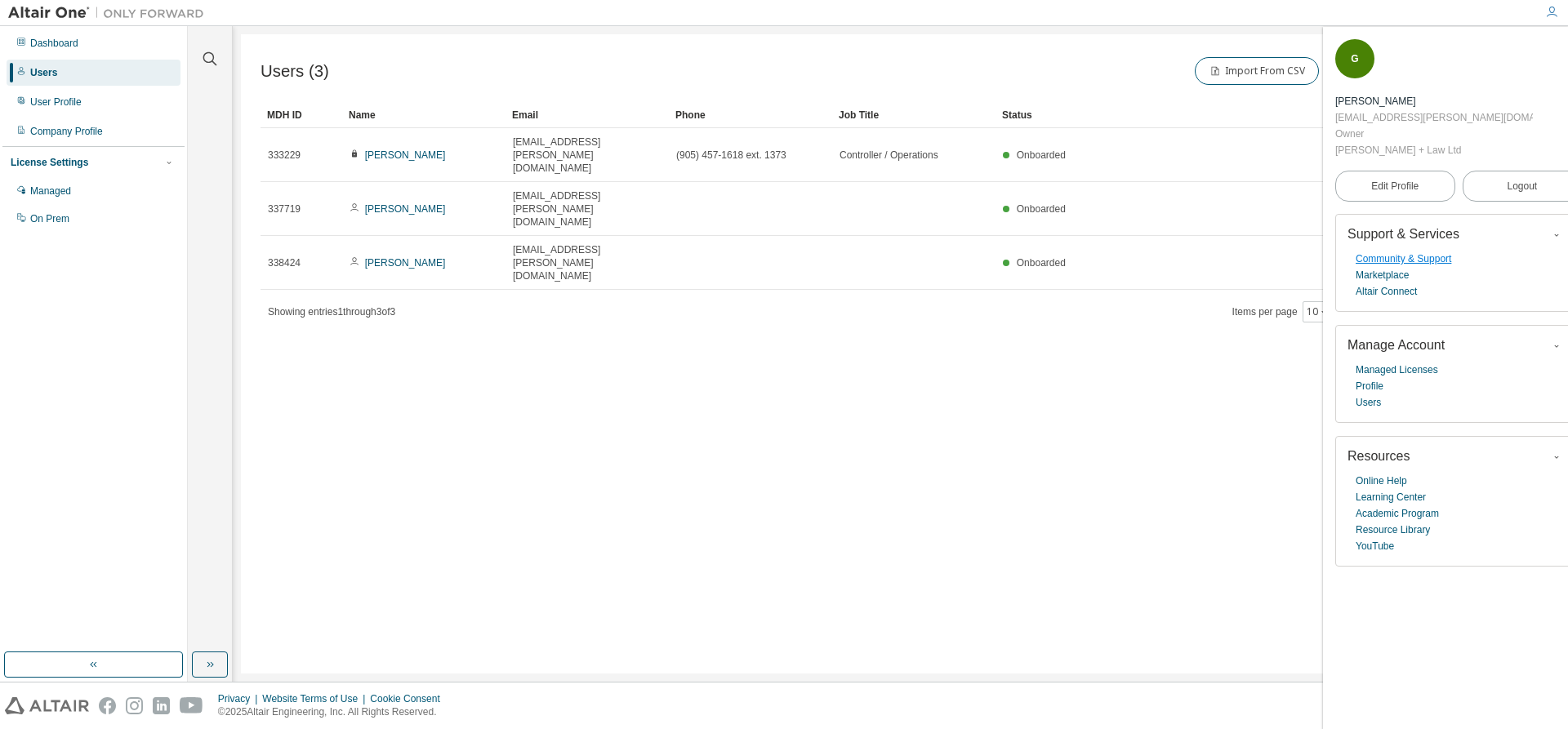
click at [1445, 250] on link "Community & Support" at bounding box center [1404, 258] width 96 height 17
click at [102, 54] on div "Dashboard" at bounding box center [93, 43] width 174 height 26
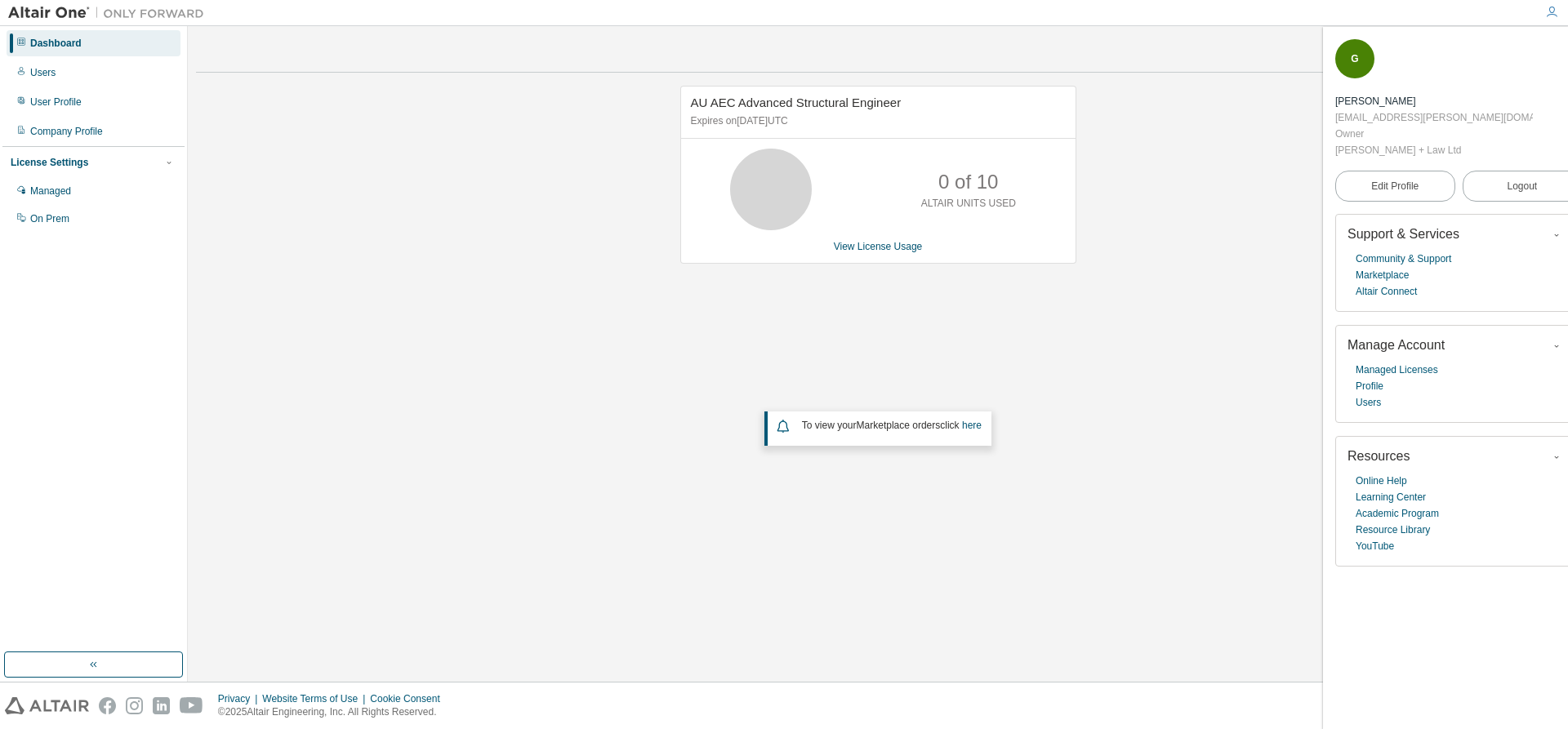
click at [806, 105] on span "AU AEC Advanced Structural Engineer" at bounding box center [797, 103] width 211 height 14
click at [711, 117] on p "Expires on [DATE] UTC" at bounding box center [877, 121] width 371 height 14
click at [863, 249] on link "View License Usage" at bounding box center [878, 246] width 89 height 11
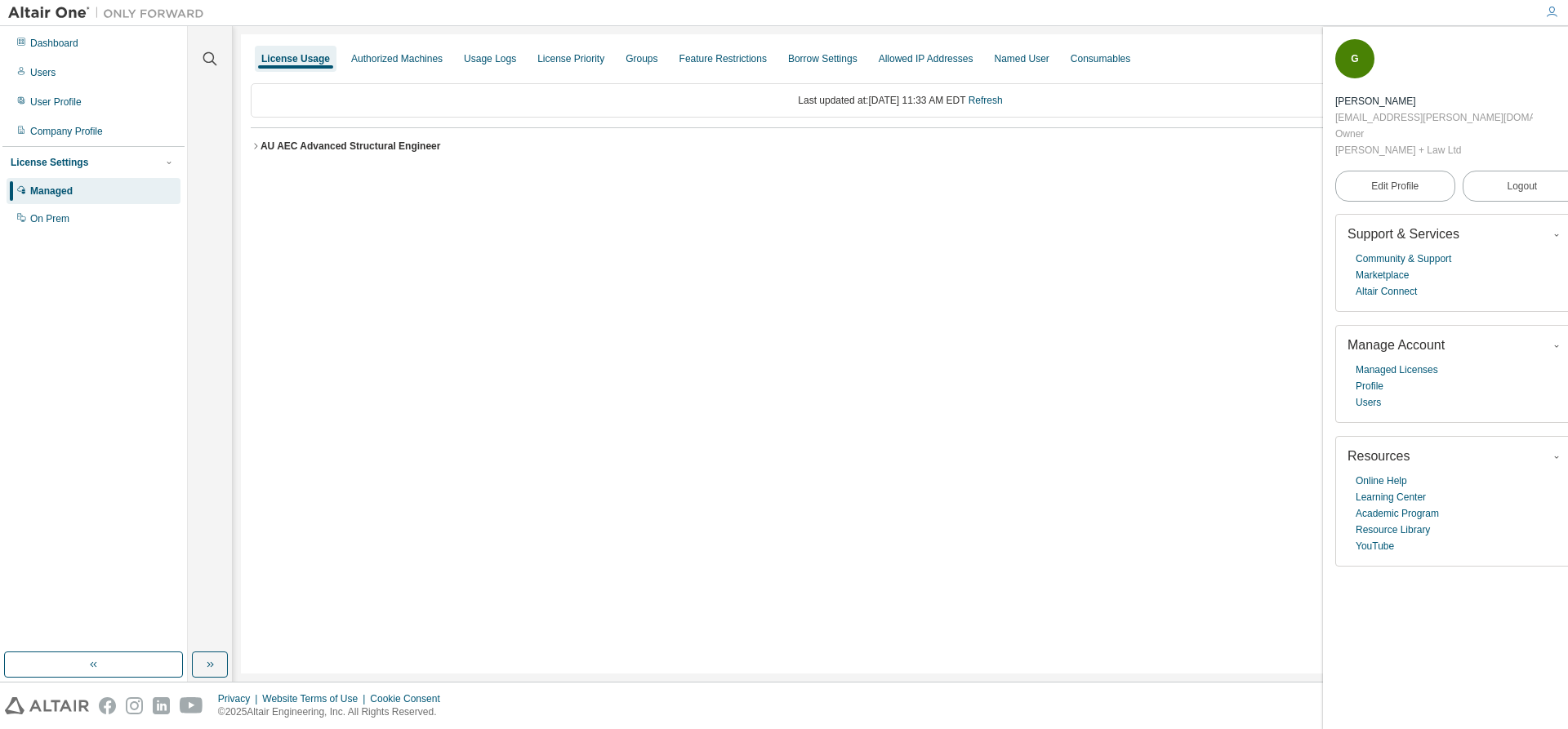
click at [393, 134] on button "AU AEC Advanced Structural Engineer License ID: 134206" at bounding box center [900, 146] width 1300 height 36
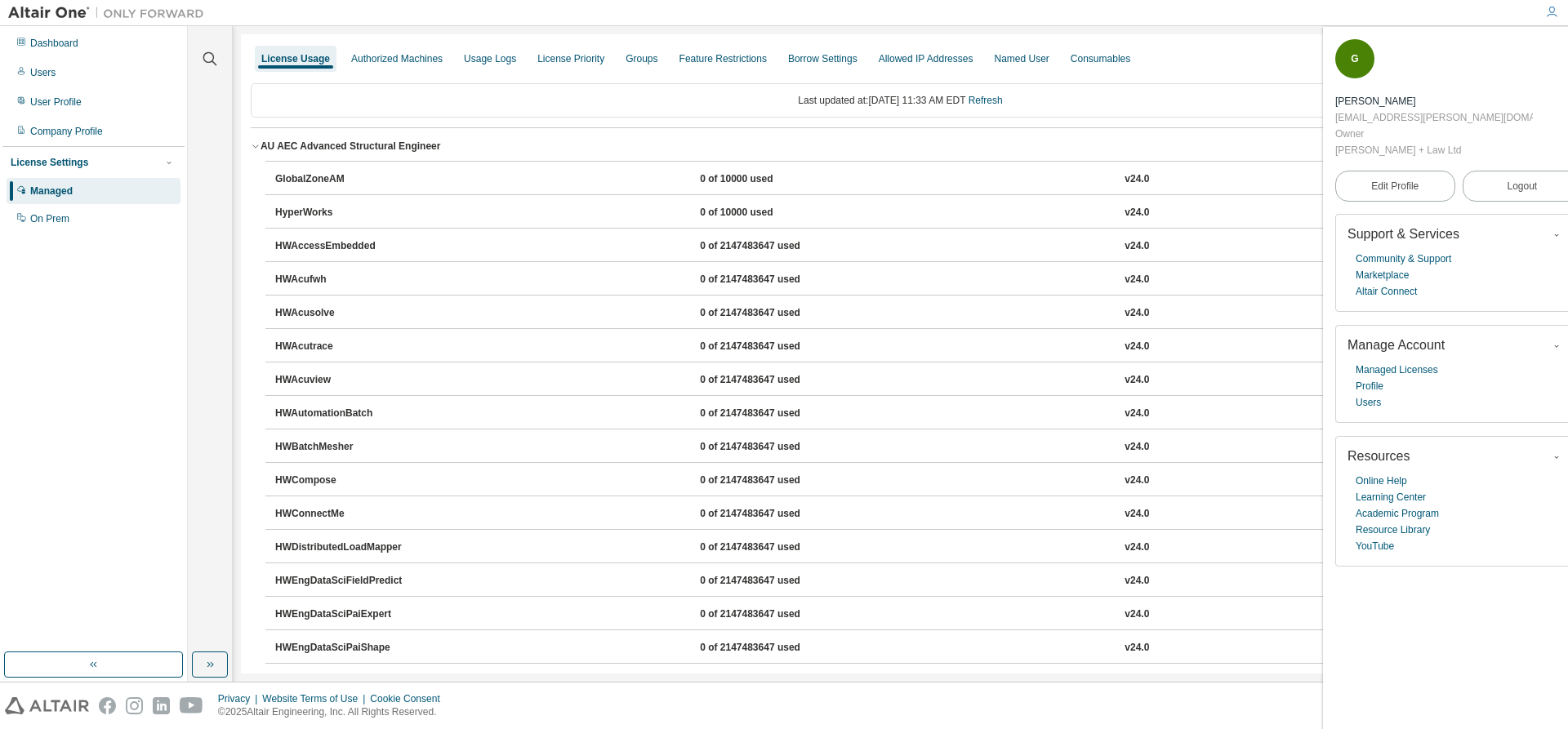
click at [372, 155] on button "AU AEC Advanced Structural Engineer License ID: 134206" at bounding box center [900, 146] width 1300 height 36
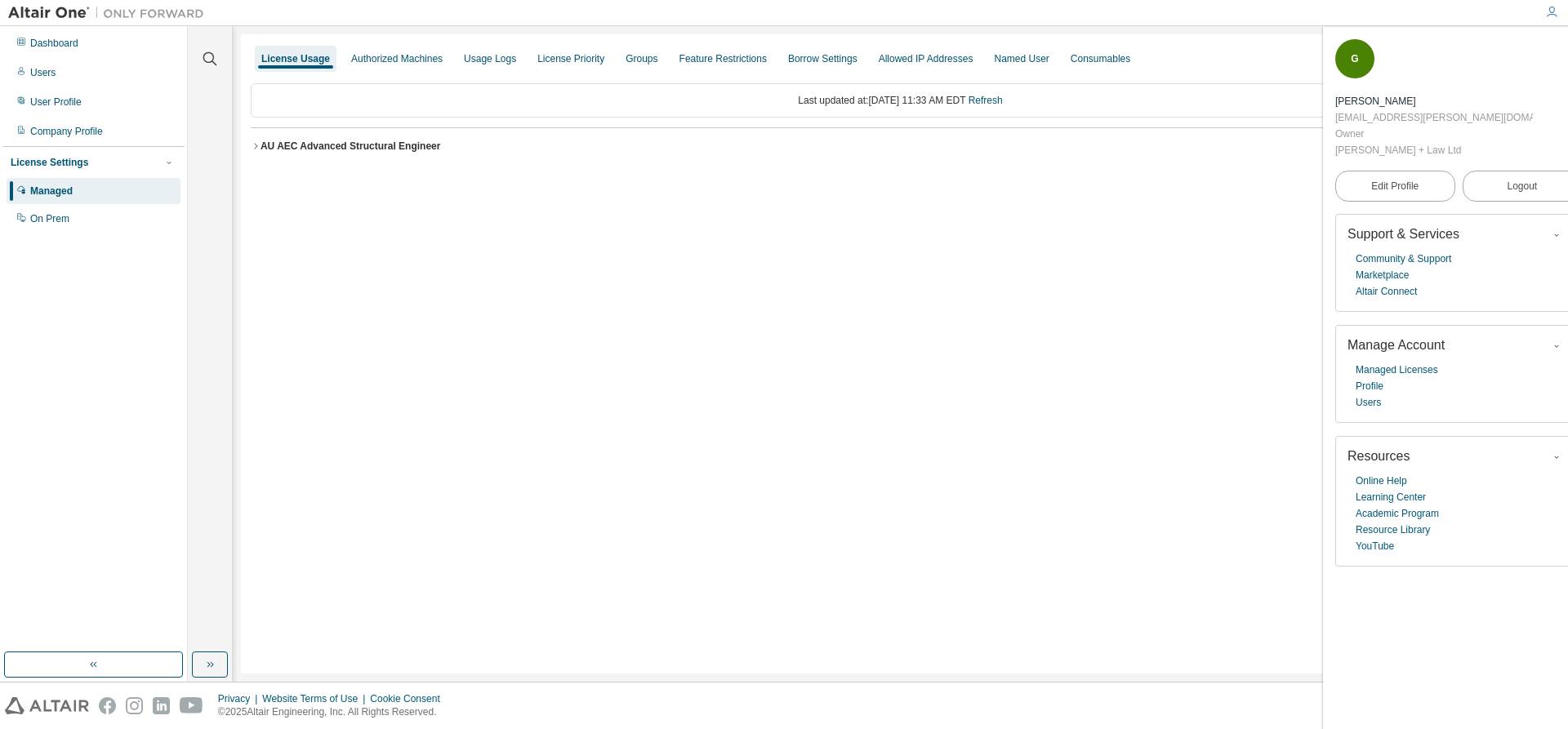
drag, startPoint x: 372, startPoint y: 155, endPoint x: 350, endPoint y: 140, distance: 26.6
click at [350, 140] on div "AU AEC Advanced Structural Engineer" at bounding box center [351, 146] width 181 height 13
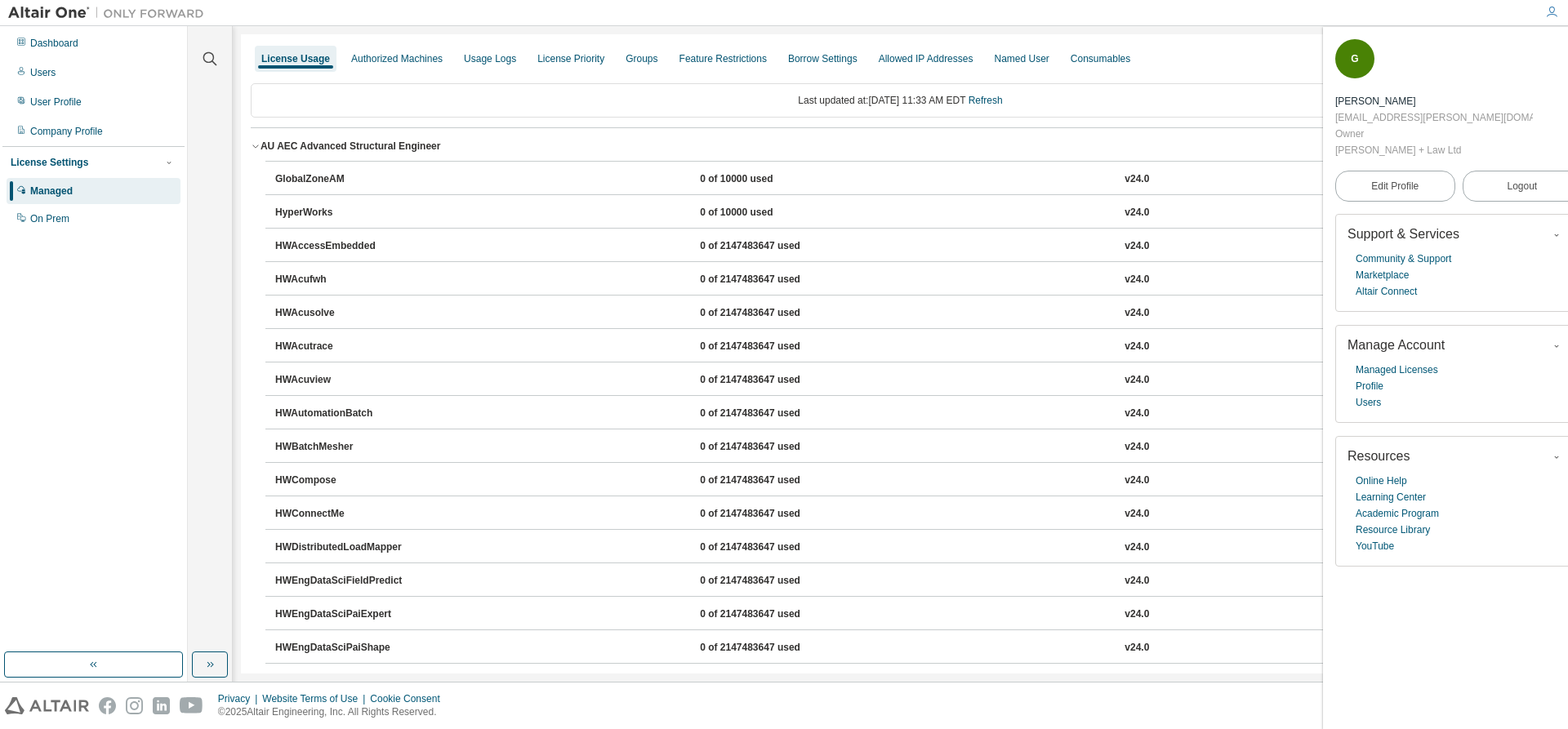
click at [656, 149] on div "AU AEC Advanced Structural Engineer License ID: 134206" at bounding box center [906, 146] width 1290 height 15
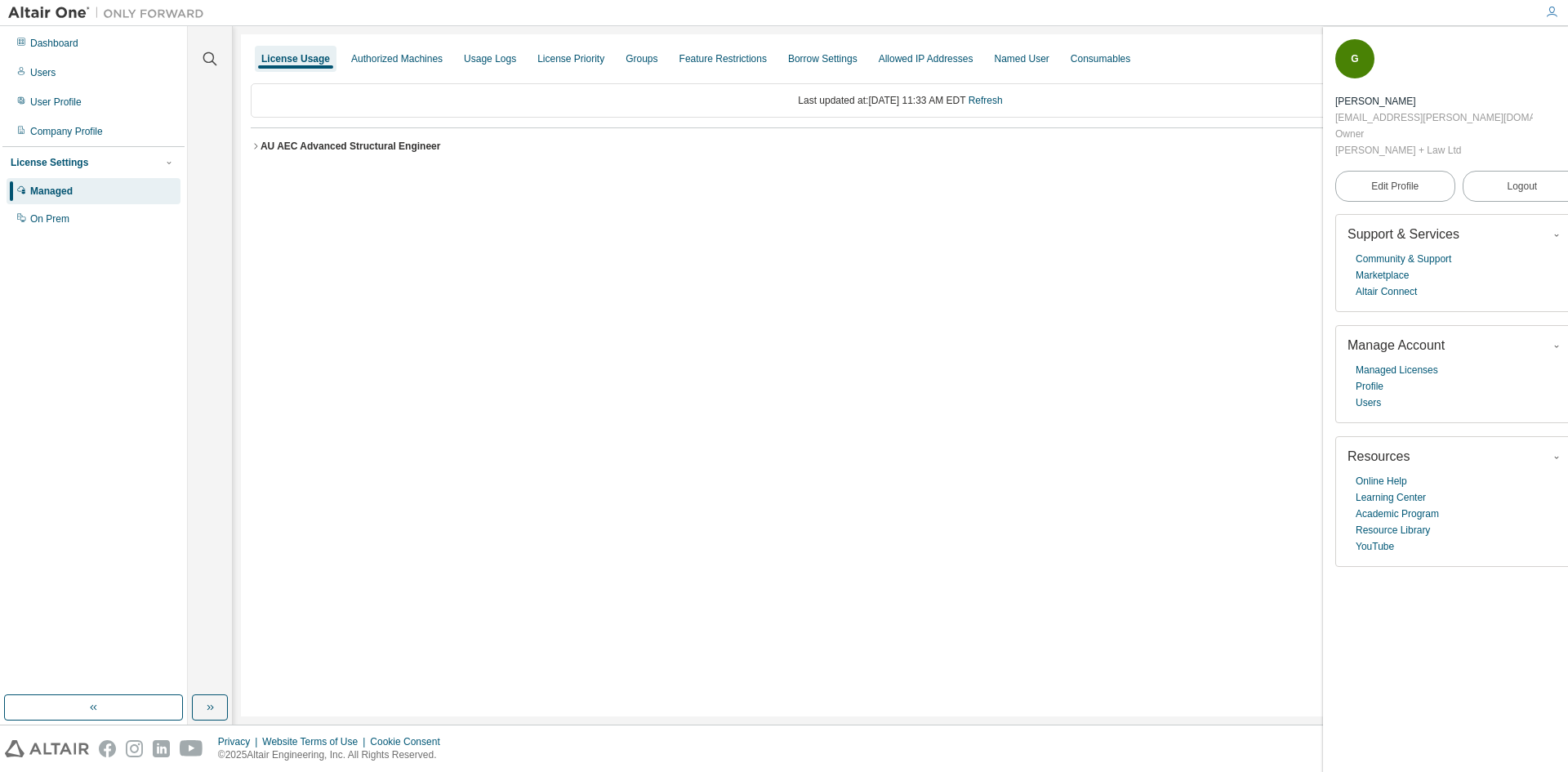
click at [82, 14] on img at bounding box center [110, 13] width 204 height 17
